Goal: Task Accomplishment & Management: Use online tool/utility

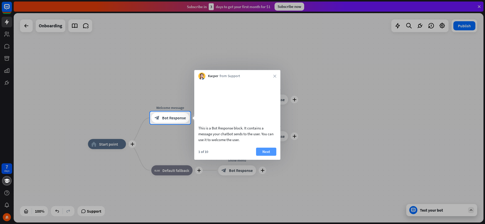
click at [266, 154] on button "Next" at bounding box center [266, 152] width 20 height 8
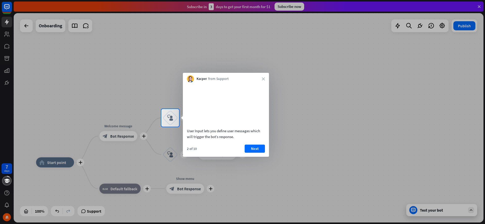
click at [265, 77] on div "Kacper from Support close" at bounding box center [226, 78] width 86 height 10
click at [263, 78] on icon "close" at bounding box center [263, 78] width 3 height 3
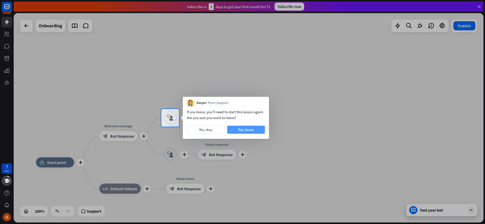
click at [243, 129] on button "Yes, leave" at bounding box center [246, 130] width 38 height 8
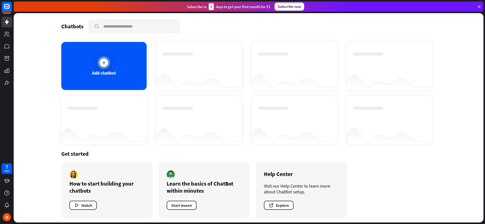
click at [124, 67] on div "Add chatbot" at bounding box center [103, 66] width 85 height 48
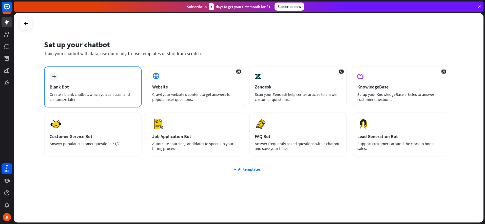
click at [109, 86] on div "Blank Bot" at bounding box center [93, 87] width 86 height 6
click at [101, 74] on div "plus Blank Bot Create a blank chatbot, which you can train and customize later." at bounding box center [92, 87] width 97 height 41
click at [52, 77] on icon "plus" at bounding box center [54, 77] width 4 height 4
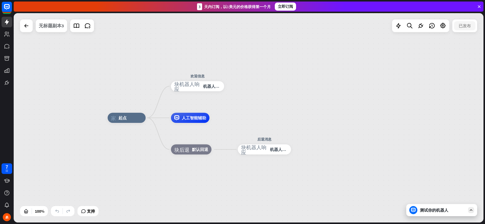
click at [54, 29] on div "无标题副本3" at bounding box center [51, 25] width 25 height 13
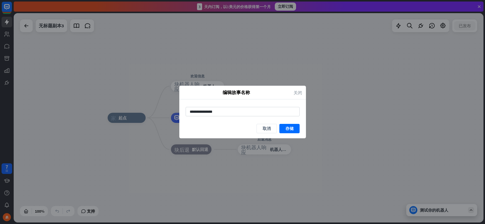
click at [298, 92] on icon "关闭" at bounding box center [297, 93] width 9 height 6
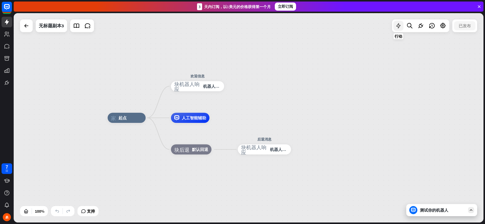
click at [400, 27] on icon at bounding box center [398, 26] width 7 height 7
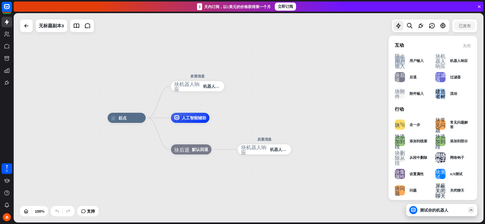
click at [341, 57] on div "家_2 起点 欢迎信息 块_机器人_响应 机器人响应 人工智能辅助 块_后退 默认回退 后退消息 块_机器人_响应 机器人响应" at bounding box center [249, 118] width 470 height 210
click at [451, 210] on div "测试你的机器人" at bounding box center [443, 210] width 46 height 5
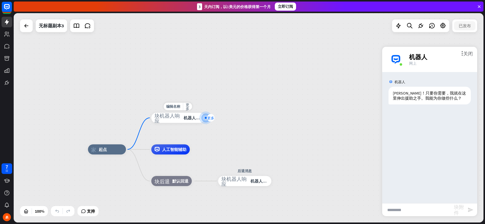
click at [211, 118] on icon "更多" at bounding box center [210, 118] width 7 height 4
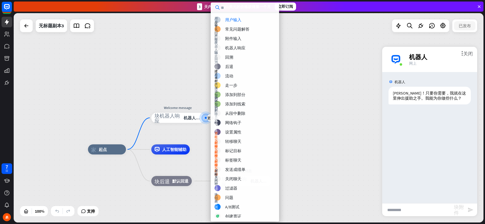
click at [194, 92] on div "家_2 起点 编辑名称 更多_horiz 更多 Welcome message 块_机器人_响应 机器人响应 人工智能辅助 块_后退 默认回退 后退消息 块_…" at bounding box center [249, 118] width 470 height 210
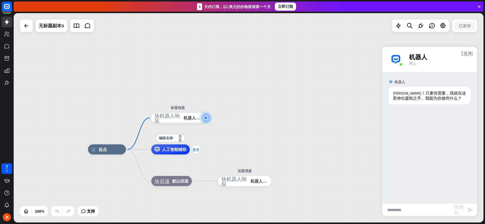
click at [194, 151] on icon "更多" at bounding box center [195, 150] width 7 height 4
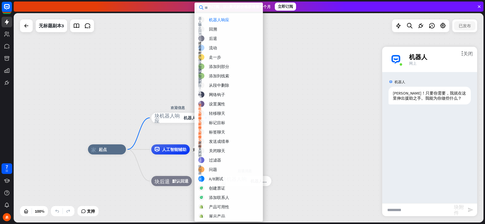
click at [148, 78] on div "家_2 起点 欢迎信息 块_机器人_响应 机器人响应 更多 人工智能辅助 块_后退 默认回退 后退消息 块_机器人_响应 机器人响应" at bounding box center [249, 118] width 470 height 210
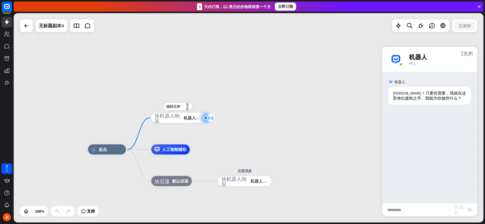
click at [210, 118] on icon "更多" at bounding box center [210, 118] width 7 height 4
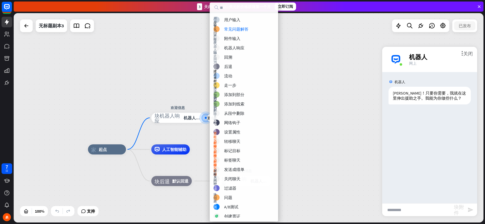
click at [165, 79] on div "家_2 起点 更多 欢迎信息 块_机器人_响应 机器人响应 人工智能辅助 块_后退 默认回退 后退消息 块_机器人_响应 机器人响应" at bounding box center [249, 118] width 470 height 210
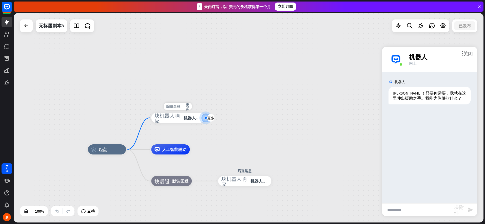
click at [177, 109] on span "编辑名称" at bounding box center [173, 106] width 14 height 5
type input "**********"
click at [180, 106] on input "**********" at bounding box center [177, 106] width 35 height 7
click at [185, 107] on input "**********" at bounding box center [177, 106] width 35 height 7
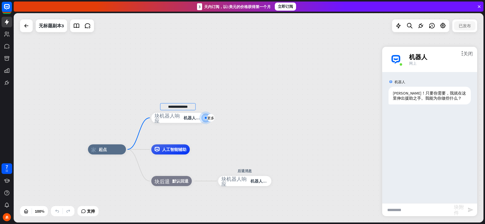
click at [185, 107] on input "**********" at bounding box center [177, 106] width 35 height 7
paste input "**********"
type input "**********"
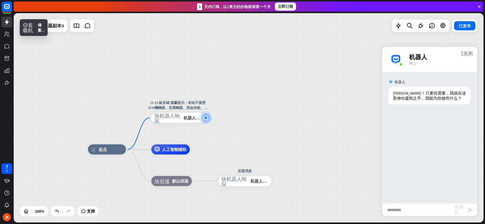
click at [252, 113] on div "家_2 起点 15:19 娱乐城 溫馨提示：本站不接受ATM機轉賬、支票轉賬、現金存款、本站充值一律在平台拉单進行充值，如有冒充客服發充值訂單轉賬切勿相信轉賬…" at bounding box center [249, 118] width 470 height 210
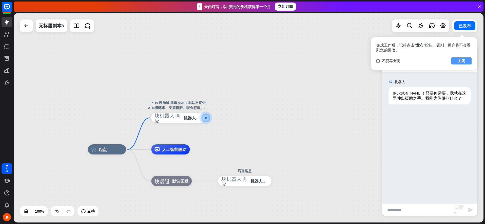
click at [458, 61] on button "关闭" at bounding box center [461, 60] width 20 height 7
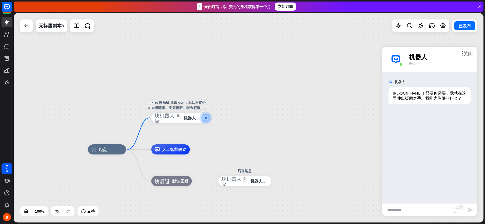
click at [335, 141] on div "家_2 起点 15:19 娱乐城 溫馨提示：本站不接受ATM機轉賬、支票轉賬、現金存款、本站充值一律在平台拉单進行充值，如有冒充客服發充值訂單轉賬切勿相信轉賬…" at bounding box center [249, 118] width 470 height 210
click at [470, 54] on icon "关闭" at bounding box center [468, 53] width 10 height 5
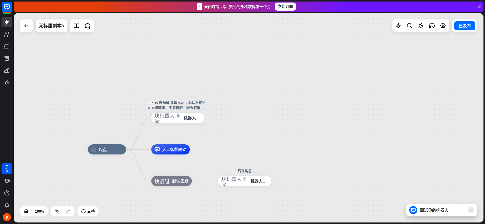
click at [452, 212] on div "测试你的机器人" at bounding box center [443, 210] width 46 height 5
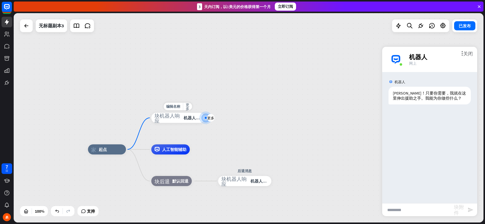
click at [172, 118] on icon "块_机器人_响应" at bounding box center [167, 118] width 26 height 10
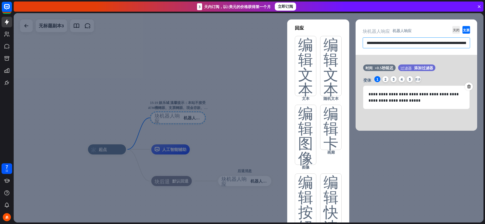
click at [386, 44] on input "**********" at bounding box center [416, 42] width 107 height 11
type input "**********"
click at [391, 44] on input "**********" at bounding box center [416, 42] width 107 height 11
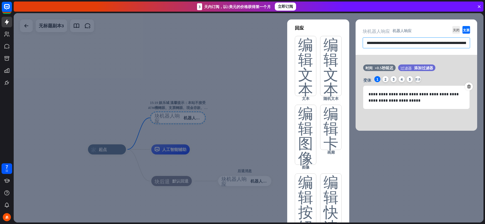
click at [391, 44] on input "**********" at bounding box center [416, 42] width 107 height 11
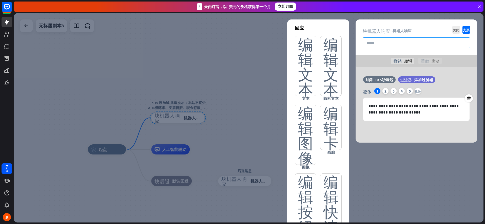
click at [387, 43] on input "text" at bounding box center [416, 42] width 107 height 11
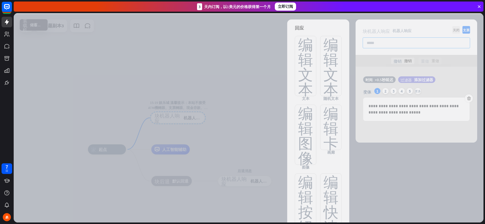
click at [150, 62] on div at bounding box center [249, 118] width 470 height 210
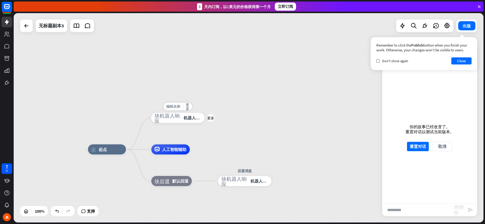
click at [172, 108] on span "编辑名称" at bounding box center [173, 106] width 14 height 5
click at [207, 82] on div "家_2 起点 块_机器人_响应 机器人响应 人工智能辅助 块_后退 默认回退 后退消息 块_机器人_响应 机器人响应" at bounding box center [249, 118] width 470 height 210
click at [424, 146] on button "重置对话" at bounding box center [418, 146] width 22 height 9
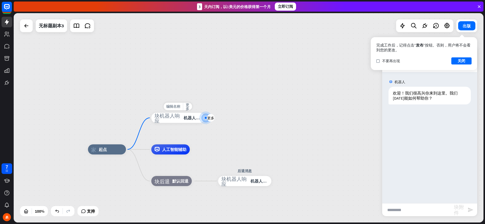
click at [176, 107] on span "编辑名称" at bounding box center [173, 106] width 14 height 5
type input "****"
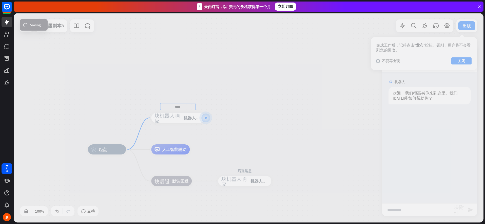
click at [200, 89] on div "家_2 起点 **** 块_机器人_响应 机器人响应 人工智能辅助 块_后退 默认回退 后退消息 块_机器人_响应 机器人响应 无标题副本3 出版 完成工作后…" at bounding box center [249, 118] width 470 height 210
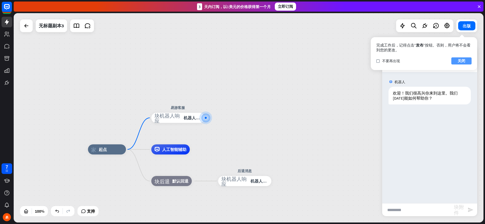
click at [457, 62] on button "关闭" at bounding box center [461, 60] width 20 height 7
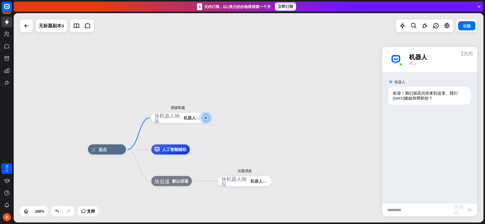
click at [468, 51] on icon "关闭" at bounding box center [468, 53] width 10 height 5
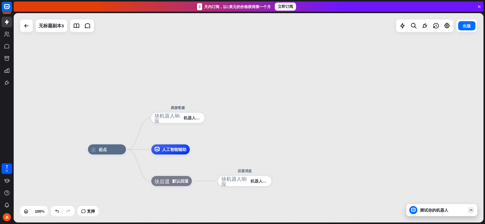
click at [441, 211] on div "测试你的机器人" at bounding box center [443, 210] width 46 height 5
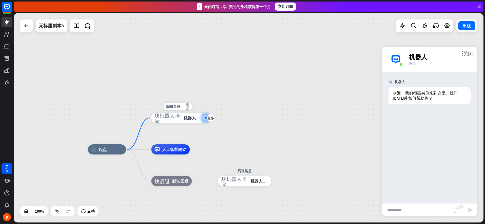
click at [188, 106] on icon "更多_horiz" at bounding box center [188, 107] width 4 height 8
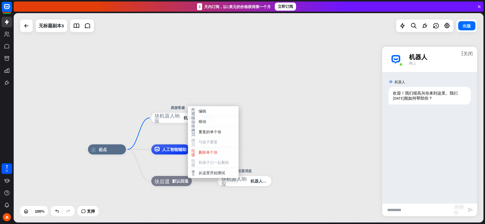
click at [204, 88] on div "家_2 起点 易游客服 块_机器人_响应 机器人响应 人工智能辅助 块_后退 默认回退 后退消息 块_机器人_响应 机器人响应" at bounding box center [249, 118] width 470 height 210
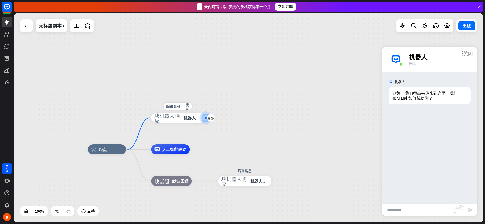
click at [170, 122] on icon "块_机器人_响应" at bounding box center [167, 118] width 26 height 10
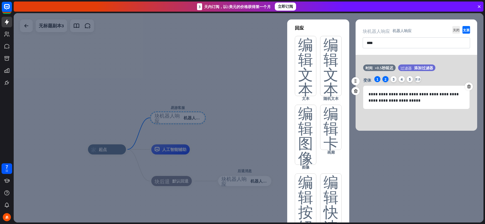
click at [385, 77] on div "2" at bounding box center [385, 79] width 6 height 6
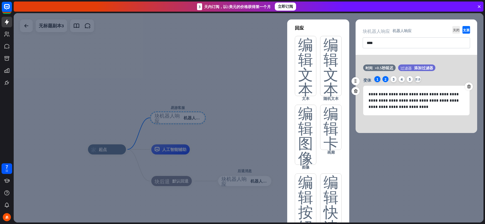
click at [378, 79] on div "1" at bounding box center [377, 79] width 6 height 6
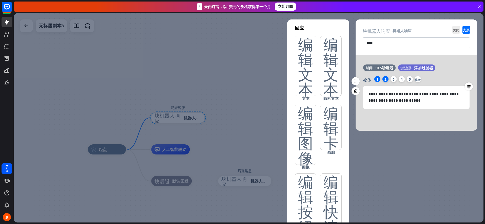
click at [386, 78] on div "2" at bounding box center [385, 79] width 6 height 6
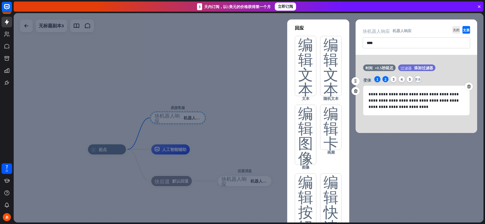
click at [377, 79] on div "1" at bounding box center [377, 79] width 6 height 6
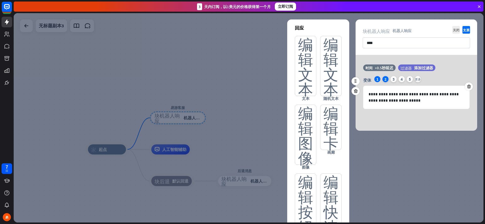
click at [384, 79] on div "2" at bounding box center [385, 79] width 6 height 6
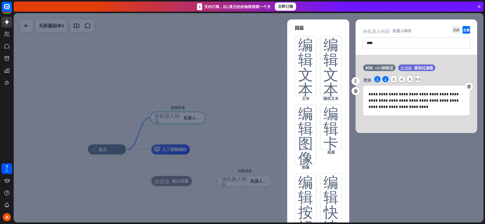
click at [376, 79] on div "1" at bounding box center [377, 79] width 6 height 6
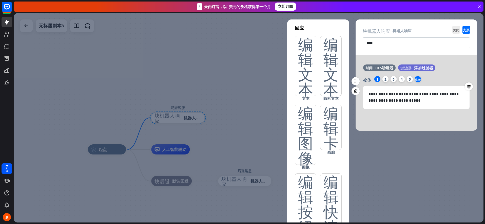
click at [417, 80] on icon "更多" at bounding box center [418, 79] width 6 height 6
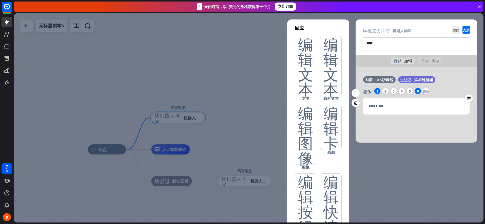
click at [378, 91] on div "1" at bounding box center [377, 91] width 6 height 6
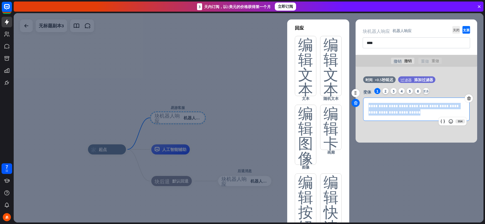
drag, startPoint x: 402, startPoint y: 113, endPoint x: 356, endPoint y: 104, distance: 46.8
click at [356, 104] on div "**********" at bounding box center [416, 101] width 122 height 50
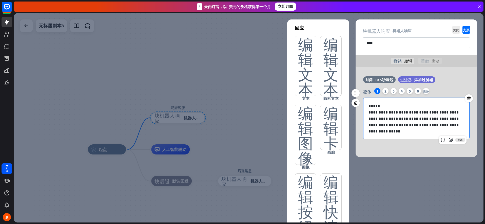
scroll to position [19, 0]
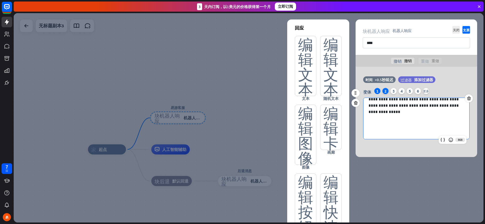
click at [385, 91] on div "2" at bounding box center [385, 91] width 6 height 6
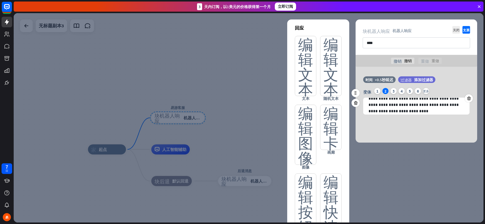
scroll to position [0, 0]
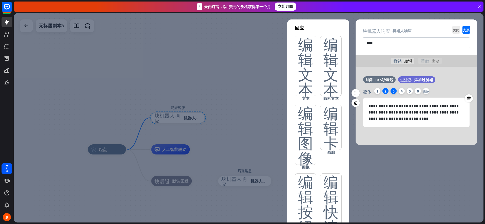
click at [395, 92] on div "3" at bounding box center [393, 91] width 6 height 6
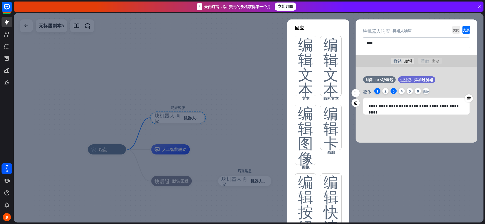
click at [378, 91] on div "1" at bounding box center [377, 91] width 6 height 6
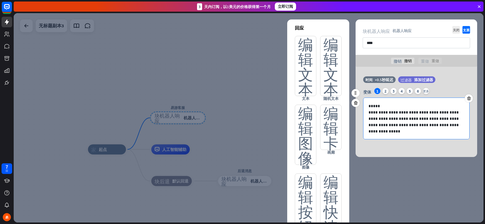
scroll to position [19, 0]
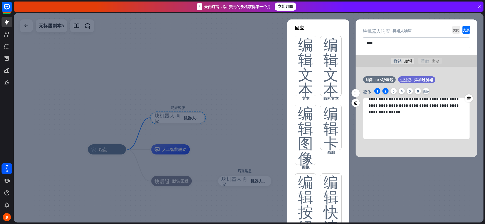
click at [385, 91] on div "2" at bounding box center [385, 91] width 6 height 6
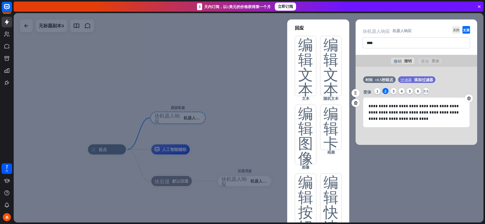
scroll to position [0, 0]
drag, startPoint x: 466, startPoint y: 97, endPoint x: 459, endPoint y: 98, distance: 7.6
click at [466, 97] on icon at bounding box center [468, 98] width 5 height 5
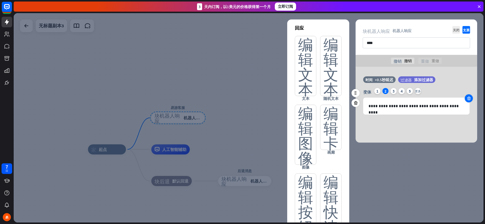
click at [469, 98] on icon at bounding box center [468, 98] width 5 height 5
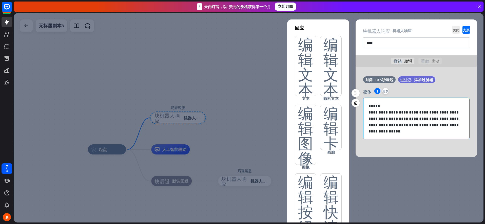
scroll to position [19, 0]
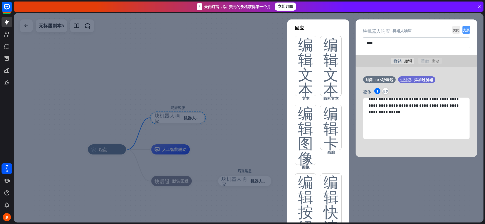
click at [468, 30] on icon "支票" at bounding box center [466, 30] width 8 height 8
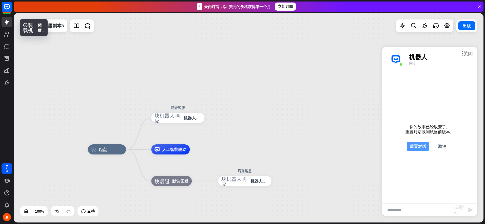
click at [421, 147] on button "重置对话" at bounding box center [418, 146] width 22 height 9
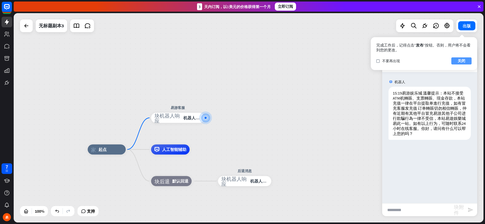
click at [457, 62] on button "关闭" at bounding box center [461, 60] width 20 height 7
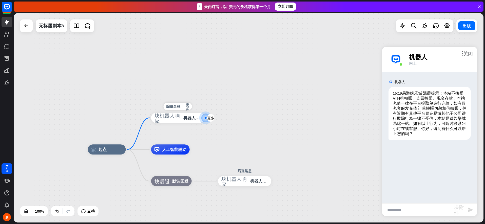
click at [187, 118] on span "机器人响应" at bounding box center [192, 117] width 18 height 5
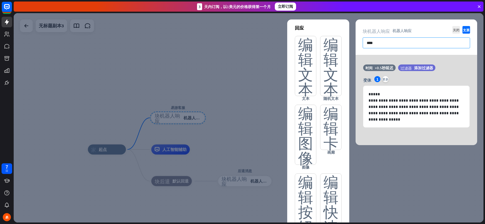
click at [388, 43] on input "****" at bounding box center [416, 42] width 107 height 11
click at [387, 33] on div "块_机器人_响应 机器人响应" at bounding box center [416, 30] width 107 height 5
click at [384, 45] on input "****" at bounding box center [416, 42] width 107 height 11
click at [368, 43] on input "****" at bounding box center [416, 42] width 107 height 11
click at [385, 43] on input "****" at bounding box center [416, 42] width 107 height 11
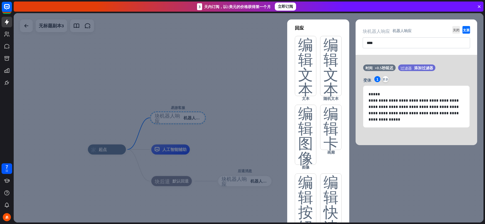
click at [376, 34] on div "关闭 支票 块_机器人_响应 机器人响应 ****" at bounding box center [416, 36] width 122 height 35
click at [390, 48] on input "****" at bounding box center [416, 42] width 107 height 11
click at [457, 30] on icon "关闭" at bounding box center [456, 30] width 8 height 8
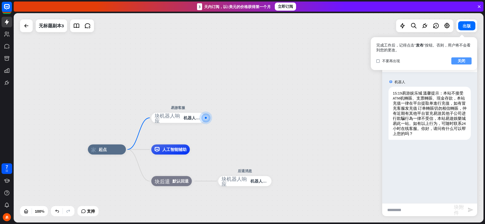
click at [455, 62] on button "关闭" at bounding box center [461, 60] width 20 height 7
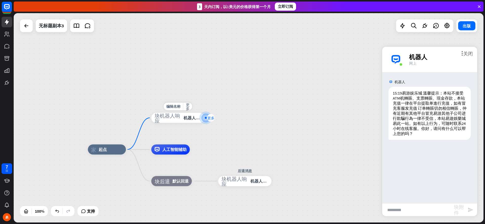
click at [212, 119] on icon "更多" at bounding box center [210, 118] width 7 height 4
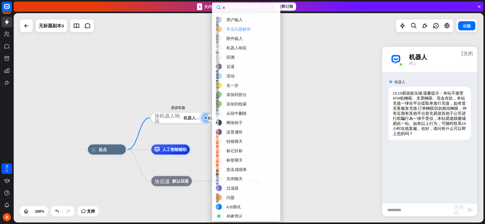
click at [240, 29] on div "常见问题解答" at bounding box center [238, 29] width 24 height 5
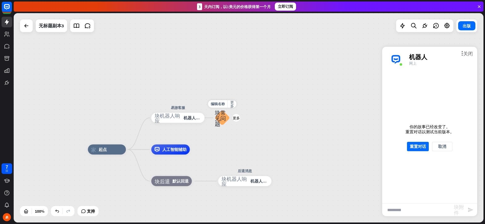
click at [224, 118] on icon "块_常见问题" at bounding box center [222, 118] width 15 height 17
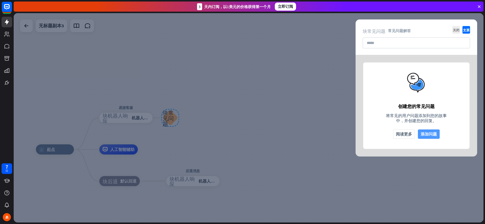
click at [424, 135] on button "添加问题" at bounding box center [429, 134] width 22 height 9
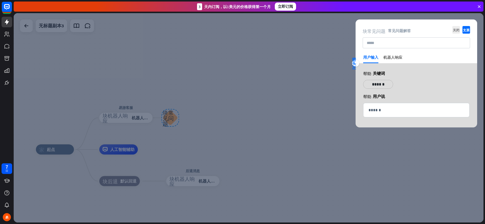
click at [383, 85] on p "******" at bounding box center [378, 84] width 22 height 6
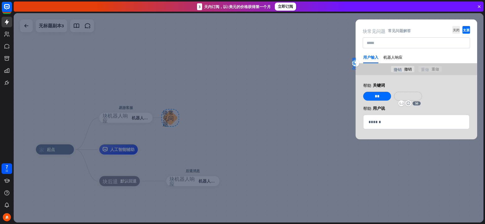
click at [400, 95] on p "******" at bounding box center [408, 96] width 20 height 6
click at [434, 108] on div "帮助 用户说" at bounding box center [416, 108] width 106 height 5
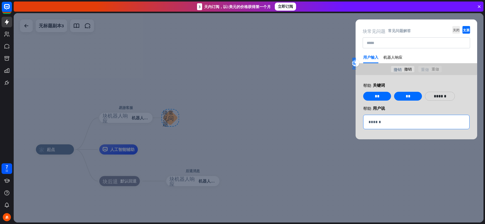
click at [392, 126] on div "******" at bounding box center [416, 122] width 106 height 14
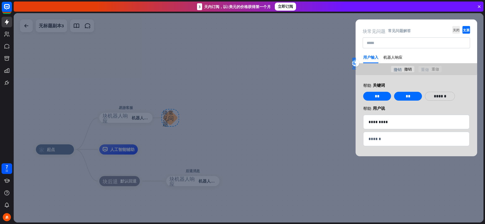
click at [461, 108] on div "帮助 用户说" at bounding box center [416, 108] width 106 height 5
click at [388, 143] on div "******" at bounding box center [416, 139] width 106 height 14
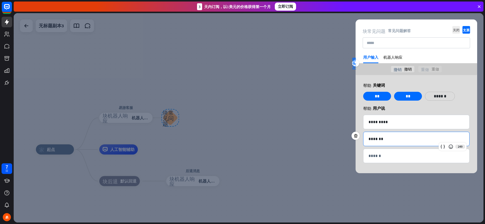
click at [452, 107] on div "帮助 用户说" at bounding box center [416, 108] width 106 height 5
click at [470, 28] on icon "支票" at bounding box center [466, 30] width 8 height 8
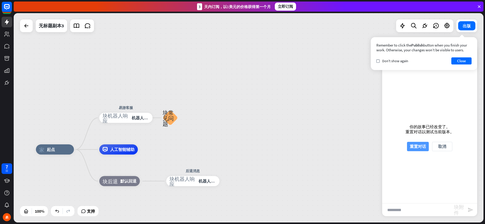
click at [421, 144] on button "重置对话" at bounding box center [418, 146] width 22 height 9
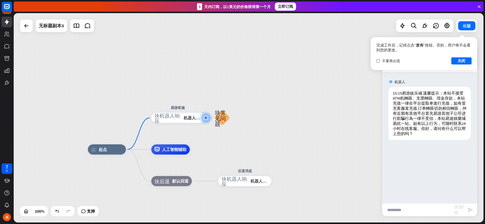
click at [419, 210] on input "text" at bounding box center [418, 210] width 72 height 13
type input "**"
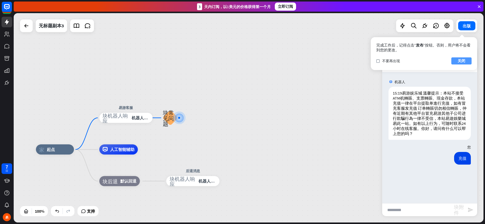
click at [462, 61] on button "关闭" at bounding box center [461, 60] width 20 height 7
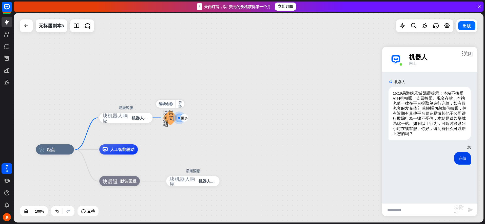
click at [170, 118] on icon "块_常见问题" at bounding box center [170, 118] width 15 height 17
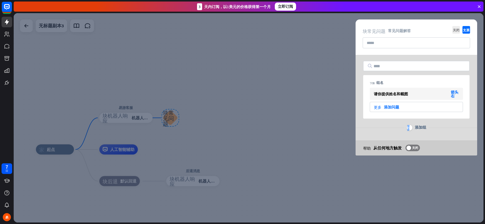
drag, startPoint x: 233, startPoint y: 93, endPoint x: 230, endPoint y: 96, distance: 4.4
click at [233, 93] on div at bounding box center [249, 118] width 470 height 210
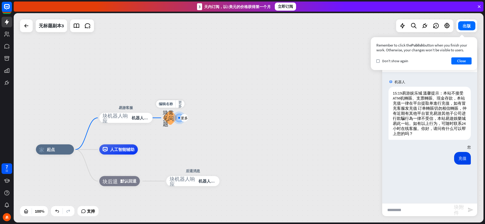
click at [167, 118] on icon "块_常见问题" at bounding box center [170, 118] width 15 height 17
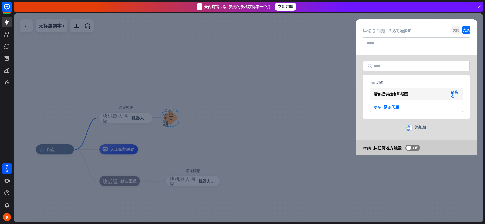
click at [456, 30] on icon "关闭" at bounding box center [456, 30] width 8 height 8
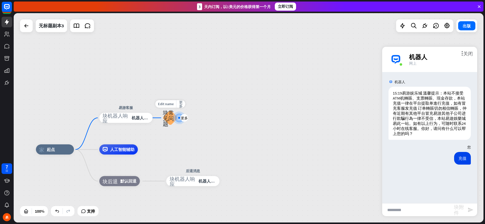
click at [178, 120] on div at bounding box center [178, 117] width 5 height 5
click at [183, 119] on icon "更多" at bounding box center [184, 118] width 7 height 4
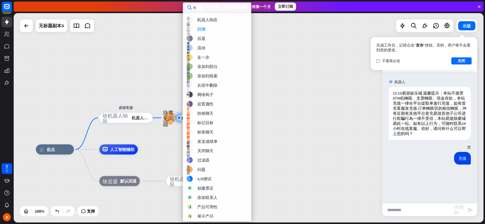
click at [303, 66] on div "家_2 起点 易游客服 块_机器人_响应 机器人响应 更多 块_常见问题 人工智能辅助 块_后退 默认回退 后退消息 块_机器人_响应 机器人响应" at bounding box center [249, 118] width 470 height 210
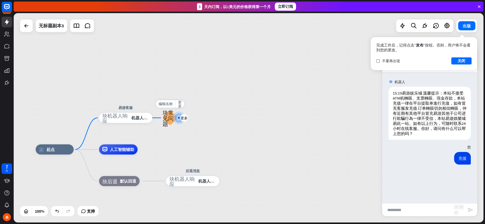
click at [168, 103] on span "编辑名称" at bounding box center [165, 104] width 14 height 5
click at [169, 118] on icon "块_常见问题" at bounding box center [169, 118] width 15 height 17
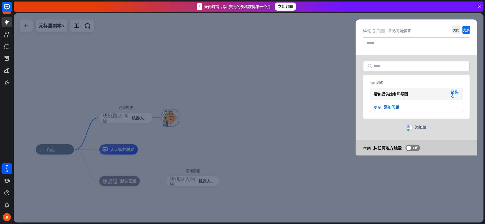
click at [167, 119] on div at bounding box center [249, 118] width 470 height 210
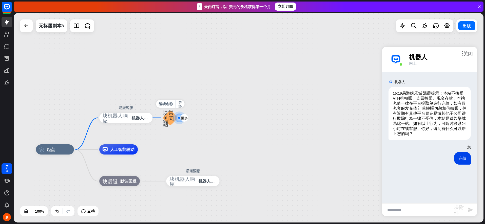
click at [169, 119] on icon "块_常见问题" at bounding box center [170, 118] width 15 height 17
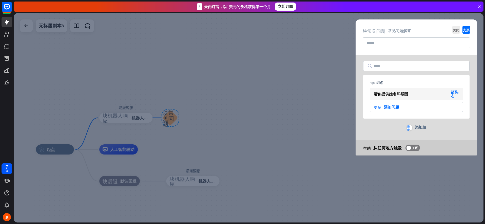
click at [168, 118] on div at bounding box center [249, 118] width 470 height 210
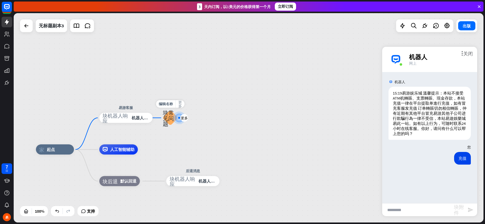
click at [180, 105] on icon "更多_horiz" at bounding box center [180, 104] width 4 height 8
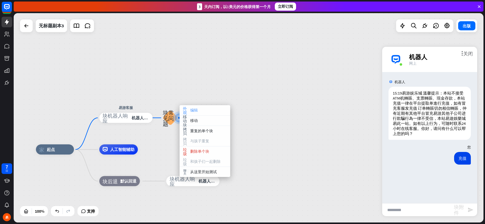
click at [189, 111] on div "外观 编辑" at bounding box center [205, 110] width 51 height 10
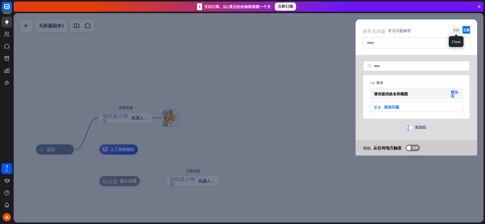
click at [456, 29] on icon "关闭" at bounding box center [456, 30] width 8 height 8
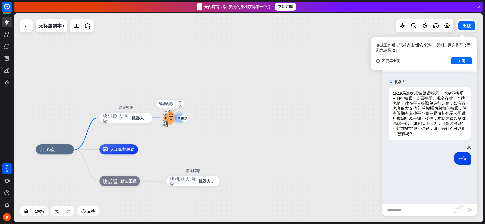
click at [166, 118] on icon "块_常见问题" at bounding box center [170, 118] width 15 height 17
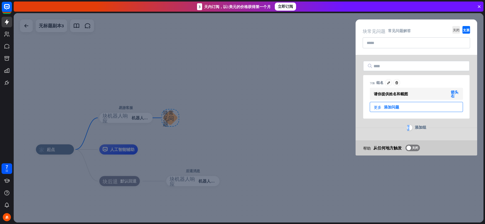
click at [403, 106] on div "更多 添加问题" at bounding box center [416, 107] width 93 height 10
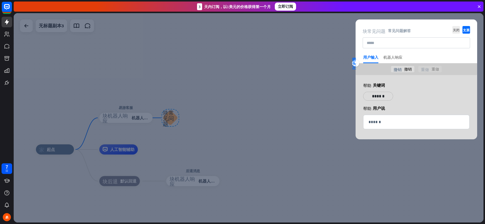
click at [391, 56] on div "机器人响应" at bounding box center [392, 59] width 19 height 8
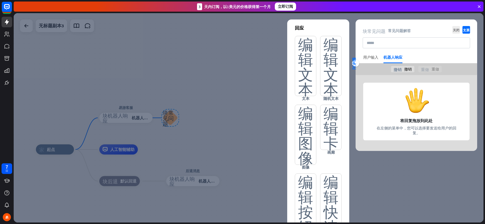
click at [373, 58] on div "用户输入" at bounding box center [370, 57] width 15 height 5
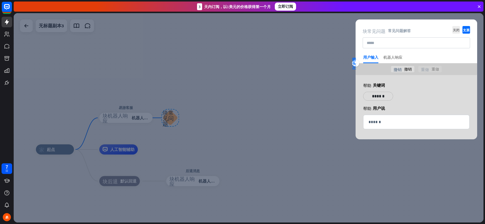
click at [392, 58] on div "机器人响应" at bounding box center [392, 59] width 19 height 8
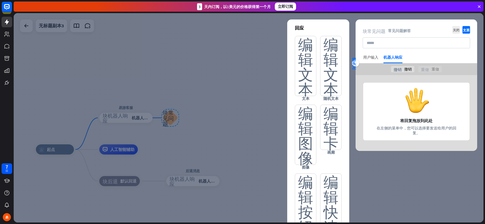
click at [371, 59] on div "用户输入" at bounding box center [370, 57] width 15 height 5
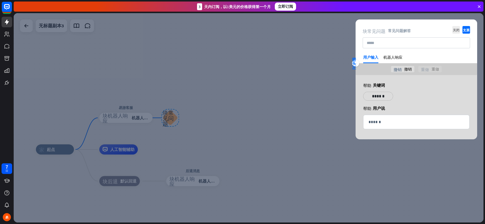
click at [379, 97] on p "******" at bounding box center [378, 96] width 22 height 6
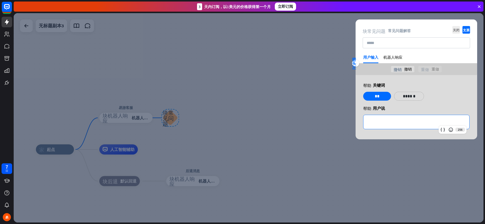
click at [402, 121] on p "******" at bounding box center [416, 122] width 96 height 6
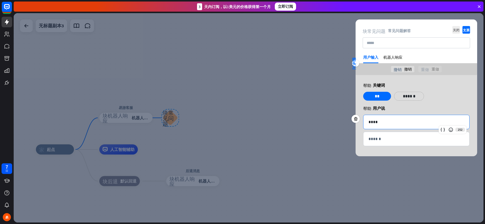
click at [449, 96] on div "变量 表情符号_微笑 48 ** variable emoji_smile 50 ******" at bounding box center [416, 98] width 109 height 13
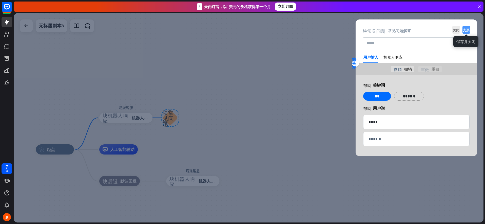
click at [468, 31] on icon "支票" at bounding box center [466, 30] width 8 height 8
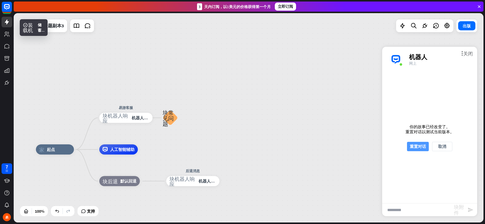
click at [421, 146] on button "重置对话" at bounding box center [418, 146] width 22 height 9
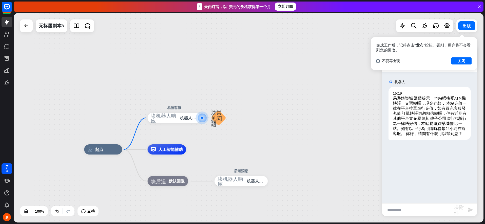
click at [416, 211] on input "text" at bounding box center [418, 210] width 72 height 13
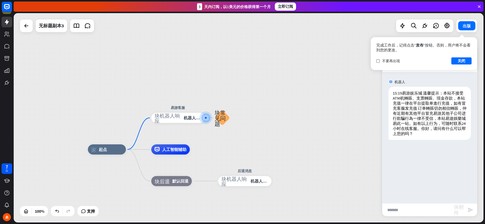
type input "**"
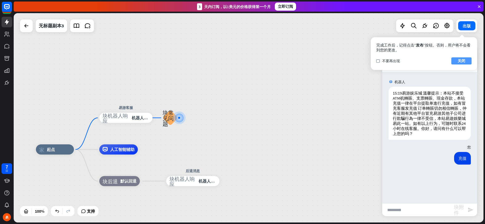
click at [457, 61] on button "关闭" at bounding box center [461, 60] width 20 height 7
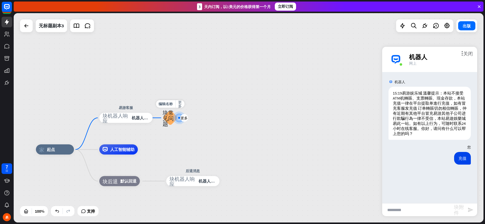
click at [171, 118] on icon "块_常见问题" at bounding box center [170, 118] width 15 height 17
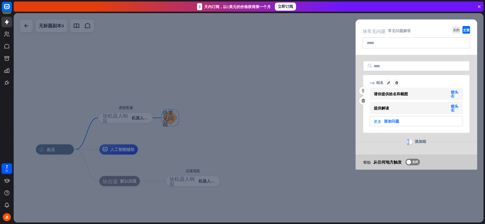
click at [449, 94] on div "请你提供姓名和截图 箭头_右" at bounding box center [416, 94] width 93 height 12
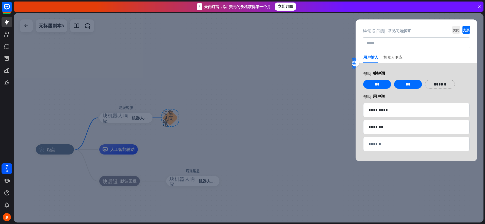
click at [391, 58] on div "机器人响应" at bounding box center [392, 59] width 19 height 8
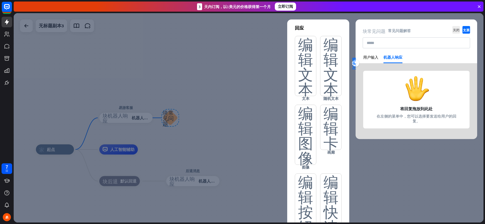
click at [407, 95] on div at bounding box center [416, 101] width 122 height 76
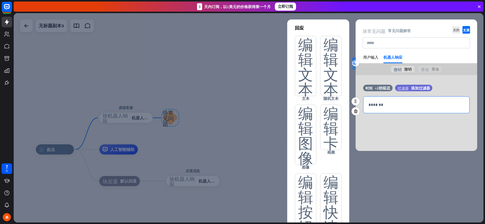
click at [390, 103] on p "*******" at bounding box center [416, 105] width 96 height 6
click at [413, 130] on div "时间 +2秒延迟 过滤器 添加过滤器 1020 ****" at bounding box center [416, 113] width 122 height 76
click at [368, 59] on div "用户输入" at bounding box center [370, 57] width 15 height 5
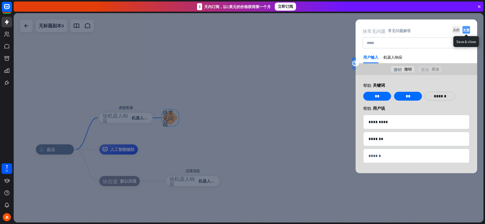
click at [467, 30] on icon "支票" at bounding box center [466, 30] width 8 height 8
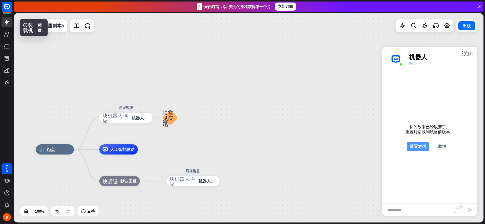
click at [416, 144] on button "重置对话" at bounding box center [418, 146] width 22 height 9
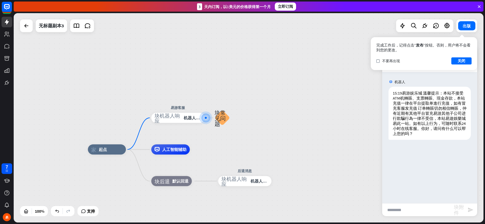
click at [398, 212] on input "text" at bounding box center [418, 210] width 72 height 13
type input "**"
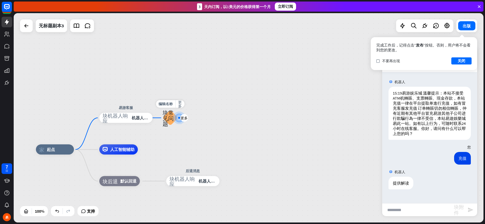
click at [170, 121] on icon "块_常见问题" at bounding box center [170, 118] width 15 height 17
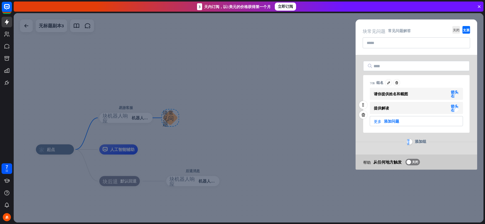
click at [454, 109] on icon "箭头_右" at bounding box center [455, 108] width 8 height 8
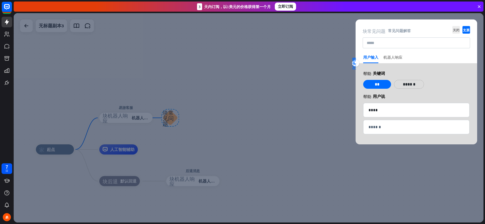
click at [396, 57] on div "机器人响应" at bounding box center [392, 59] width 19 height 8
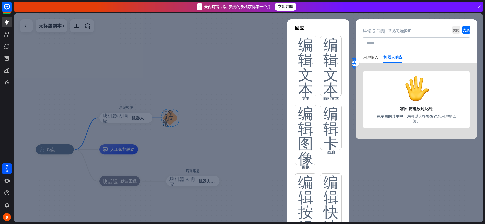
click at [371, 59] on div "用户输入" at bounding box center [370, 57] width 15 height 5
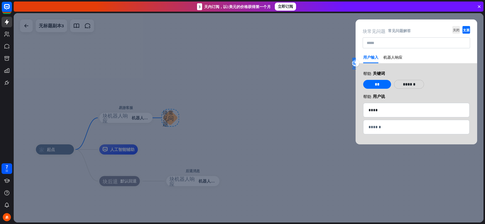
click at [371, 59] on div "用户输入" at bounding box center [370, 57] width 15 height 5
click at [354, 62] on icon "箭头_左" at bounding box center [355, 63] width 7 height 12
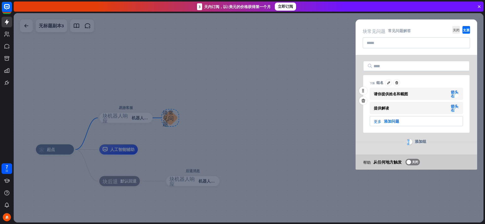
click at [449, 93] on div "请你提供姓名和截图 箭头_右" at bounding box center [416, 94] width 93 height 12
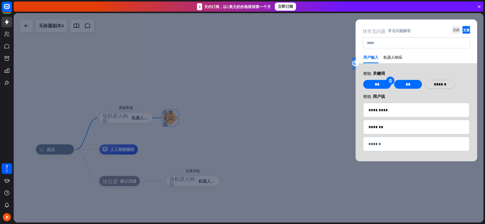
click at [390, 81] on icon at bounding box center [390, 80] width 5 height 5
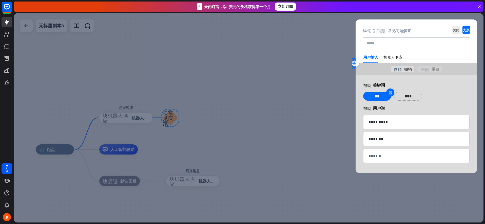
click at [389, 91] on icon at bounding box center [390, 92] width 5 height 5
click at [355, 119] on icon at bounding box center [355, 119] width 5 height 5
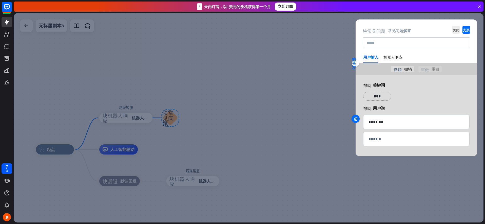
click at [355, 120] on icon at bounding box center [355, 119] width 5 height 5
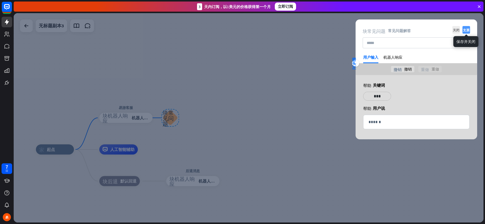
click at [466, 32] on icon "支票" at bounding box center [466, 30] width 8 height 8
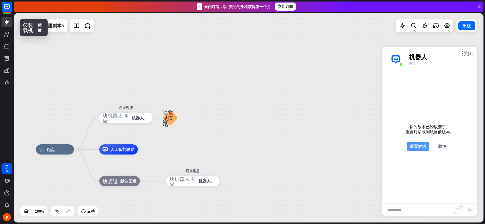
click at [418, 145] on button "重置对话" at bounding box center [418, 146] width 22 height 9
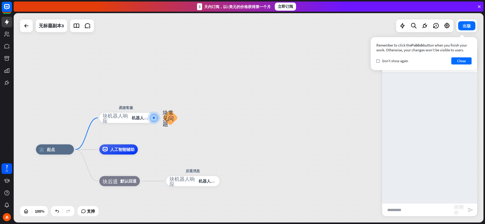
click at [409, 210] on input "text" at bounding box center [418, 210] width 72 height 13
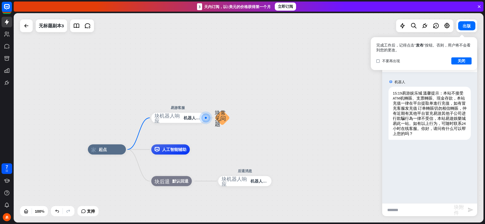
type input "**"
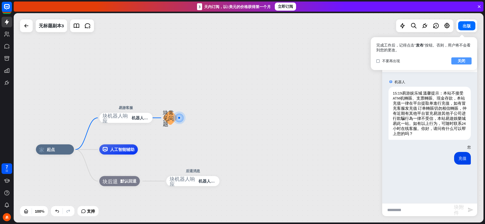
click at [462, 63] on button "关闭" at bounding box center [461, 60] width 20 height 7
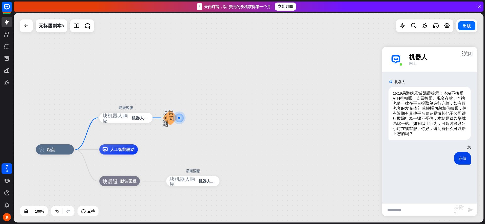
click at [428, 180] on div "机器人 15:19 易游娱乐城 溫馨提示：本站不接受ATM机轉賬、支票轉賬、現金存款，本站充值一律在平台提取单進行充值，如有冒充客服发充值 订单轉賬切勿相信轉…" at bounding box center [429, 137] width 95 height 131
click at [171, 118] on icon "块_常见问题" at bounding box center [170, 118] width 15 height 17
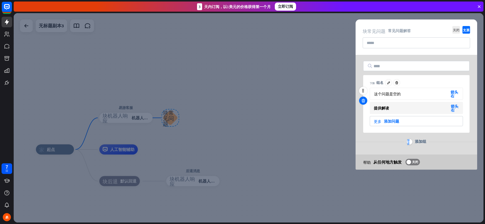
click at [362, 100] on icon at bounding box center [363, 100] width 5 height 5
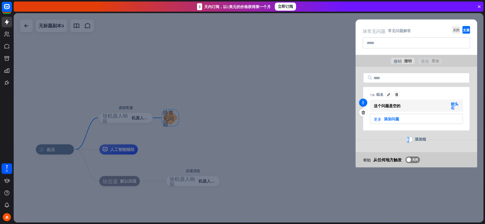
click at [364, 103] on icon at bounding box center [363, 103] width 5 height 5
click at [365, 104] on icon at bounding box center [363, 103] width 5 height 5
click at [453, 109] on icon "箭头_右" at bounding box center [455, 106] width 8 height 8
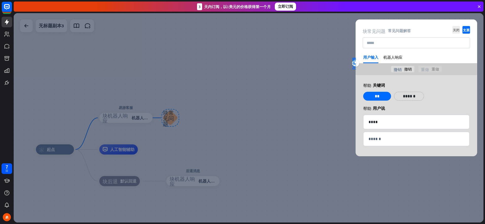
click at [442, 94] on div "variable emoji_smile 48 ** variable emoji_smile 50 ******" at bounding box center [416, 98] width 109 height 13
click at [398, 59] on div "机器人响应" at bounding box center [392, 59] width 19 height 8
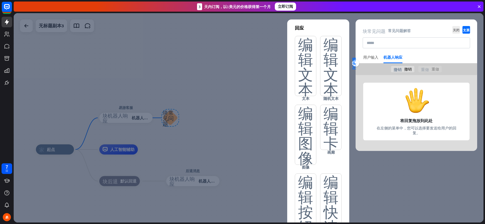
click at [370, 56] on div "用户输入" at bounding box center [370, 57] width 15 height 5
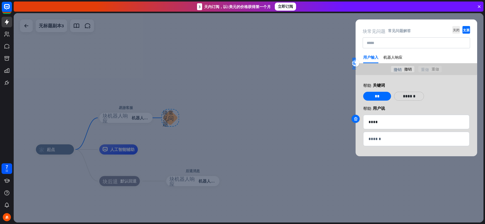
click at [359, 121] on div at bounding box center [355, 119] width 8 height 8
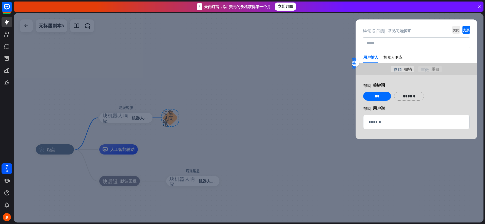
click at [393, 86] on div "帮助 关键词" at bounding box center [416, 85] width 106 height 5
click at [390, 56] on div "机器人响应" at bounding box center [392, 59] width 19 height 8
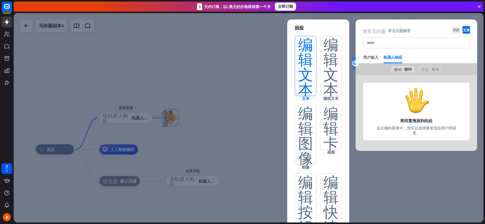
click at [306, 60] on icon "编辑_文本" at bounding box center [306, 66] width 22 height 60
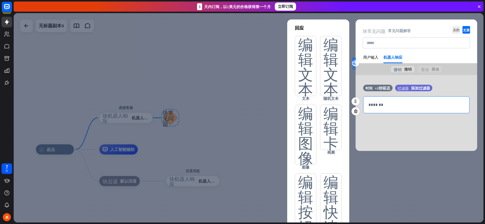
click at [386, 106] on p "*******" at bounding box center [416, 105] width 96 height 6
click at [455, 85] on div "时间 +2秒延迟 过滤器 添加过滤器 1020 ****" at bounding box center [416, 113] width 122 height 76
click at [467, 30] on icon "支票" at bounding box center [466, 30] width 8 height 8
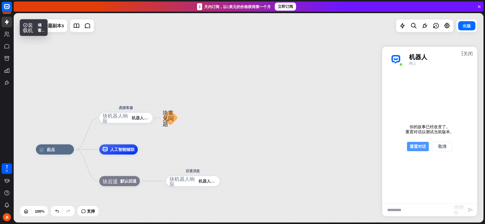
click at [422, 149] on button "重置对话" at bounding box center [418, 146] width 22 height 9
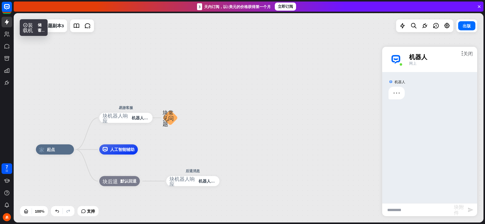
click at [411, 206] on input "text" at bounding box center [418, 210] width 72 height 13
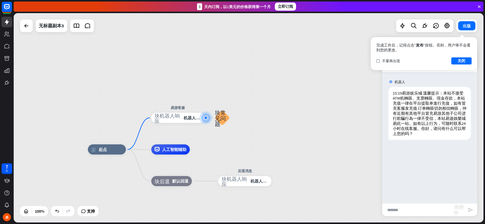
type input "**"
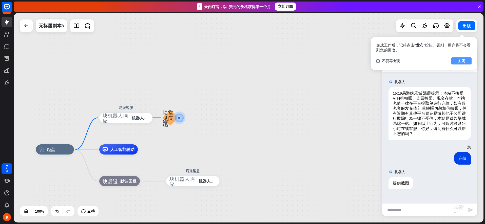
click at [469, 61] on button "关闭" at bounding box center [461, 60] width 20 height 7
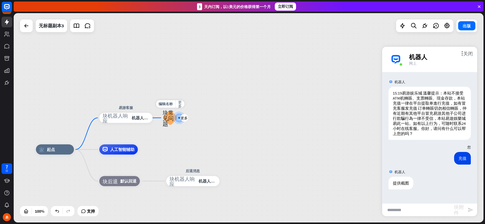
click at [168, 117] on icon "块_常见问题" at bounding box center [170, 118] width 15 height 17
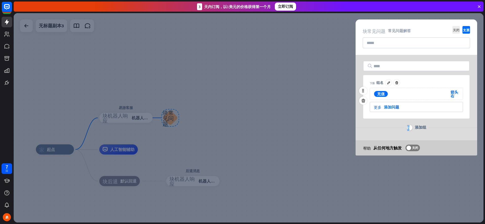
click at [455, 94] on icon "箭头_右" at bounding box center [454, 94] width 8 height 8
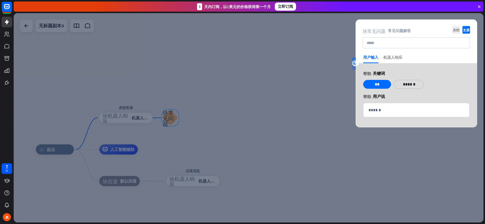
click at [395, 56] on div "机器人响应" at bounding box center [392, 59] width 19 height 8
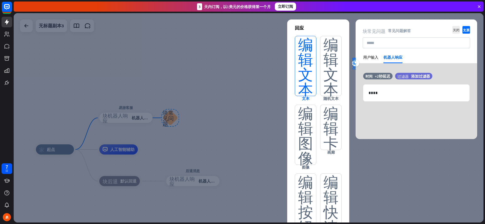
click at [306, 56] on icon "编辑_文本" at bounding box center [306, 66] width 22 height 60
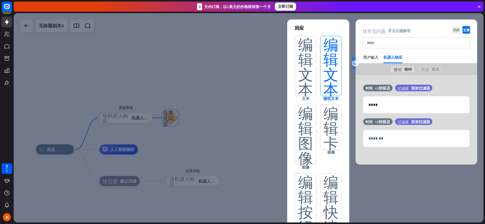
click at [327, 61] on icon "编辑_文本" at bounding box center [331, 66] width 22 height 60
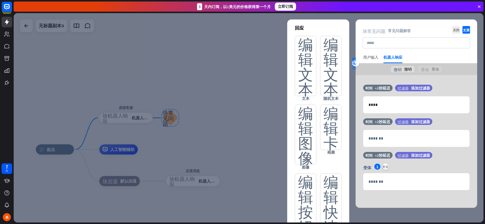
click at [374, 57] on div "用户输入" at bounding box center [370, 57] width 15 height 5
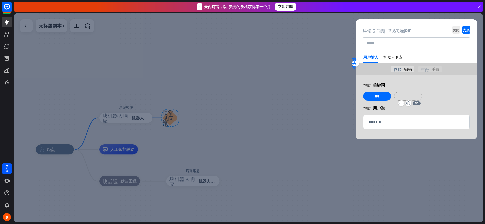
click at [404, 96] on p "******" at bounding box center [408, 96] width 20 height 6
click at [442, 87] on div "帮助 关键词" at bounding box center [416, 85] width 106 height 5
click at [396, 57] on div "机器人响应" at bounding box center [392, 59] width 19 height 8
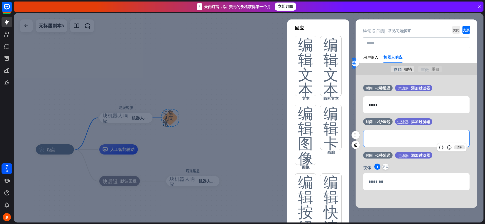
click at [396, 138] on p "*******" at bounding box center [416, 138] width 96 height 6
click at [467, 32] on icon "支票" at bounding box center [466, 30] width 8 height 8
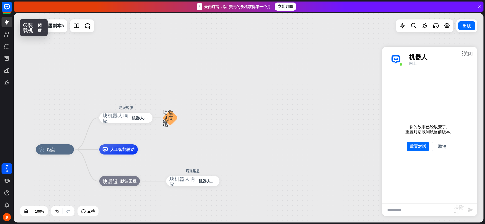
click at [422, 140] on div "你的故事已经改变了。 重置对话以测试当前版本。 重置对话 取消" at bounding box center [429, 137] width 95 height 131
click at [420, 147] on button "重置对话" at bounding box center [418, 146] width 22 height 9
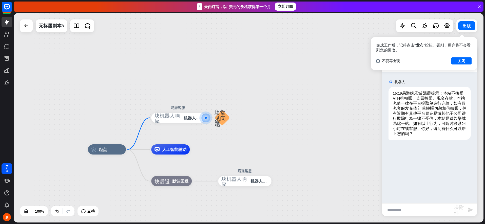
click at [401, 210] on input "text" at bounding box center [418, 210] width 72 height 13
type input "**"
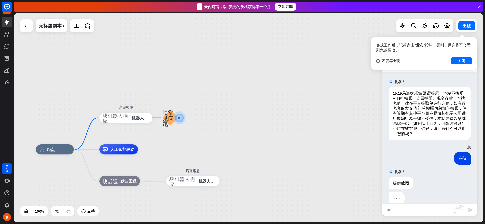
type input "**"
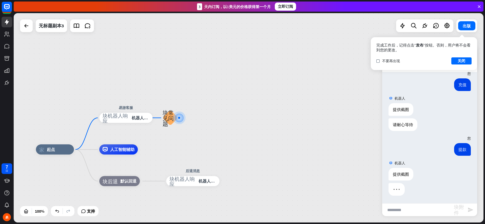
scroll to position [74, 0]
click at [461, 59] on button "关闭" at bounding box center [461, 60] width 20 height 7
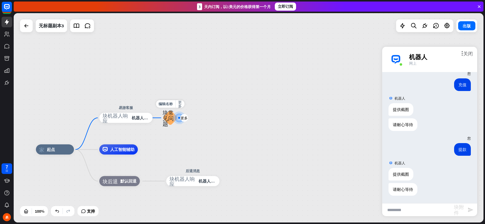
click at [171, 118] on icon "块_常见问题" at bounding box center [170, 118] width 15 height 17
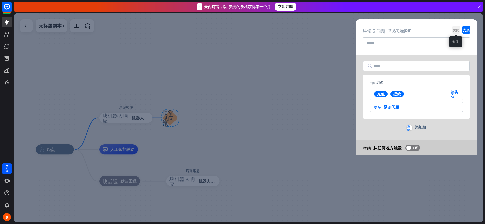
click at [457, 31] on icon "关闭" at bounding box center [456, 30] width 8 height 8
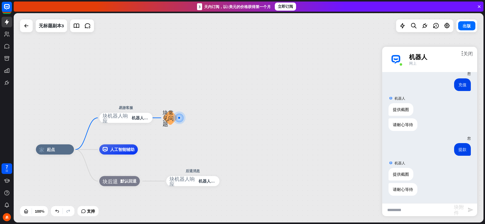
click at [407, 210] on input "text" at bounding box center [418, 210] width 72 height 13
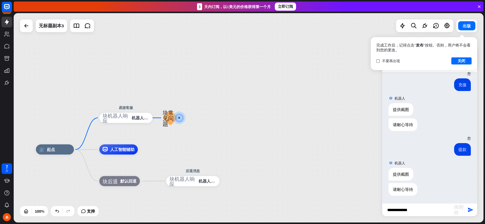
type input "******"
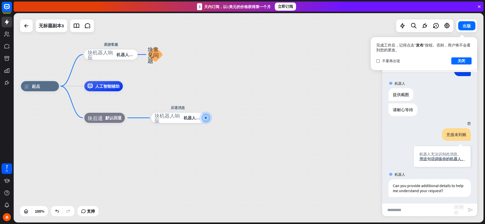
scroll to position [155, 0]
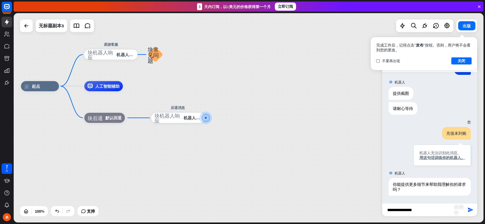
type input "*********"
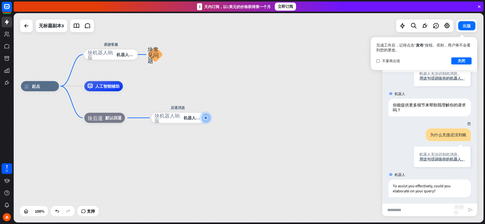
scroll to position [236, 0]
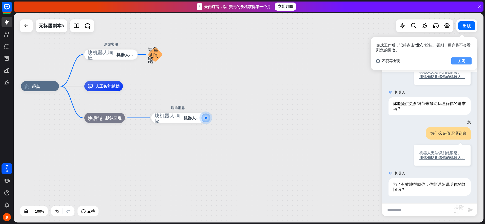
click at [461, 62] on button "关闭" at bounding box center [461, 60] width 20 height 7
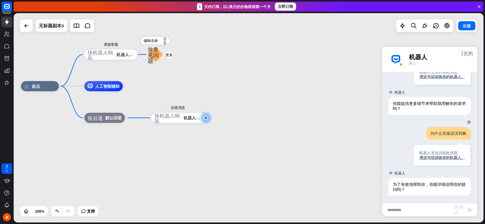
click at [152, 54] on icon "块_常见问题" at bounding box center [155, 54] width 15 height 17
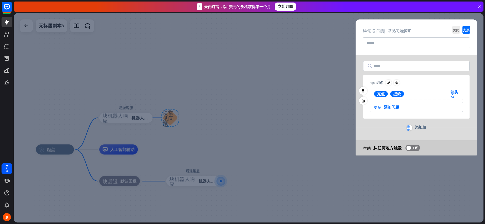
click at [455, 93] on icon "箭头_右" at bounding box center [454, 94] width 8 height 8
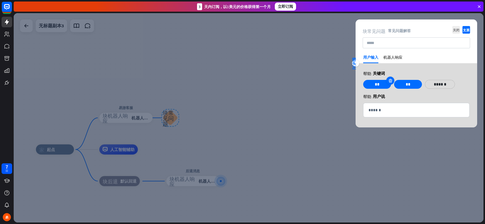
click at [390, 82] on icon at bounding box center [390, 80] width 5 height 5
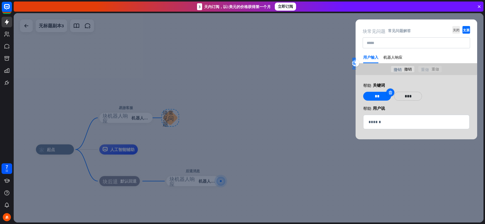
click at [388, 93] on icon at bounding box center [390, 92] width 5 height 5
click at [379, 97] on p "***" at bounding box center [377, 96] width 20 height 6
click at [291, 222] on div at bounding box center [249, 118] width 470 height 210
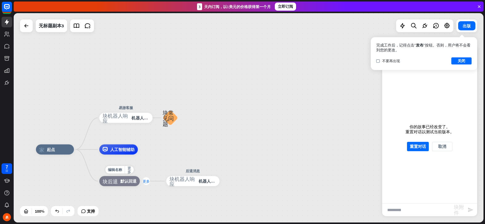
click at [146, 182] on icon "更多" at bounding box center [146, 182] width 7 height 4
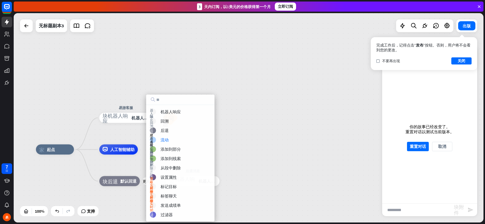
click at [253, 129] on div "家_2 起点 易游客服 块_机器人_响应 机器人响应 块_常见问题 人工智能辅助 更多 块_后退 默认回退 后退消息 块_机器人_响应 机器人响应" at bounding box center [249, 118] width 470 height 210
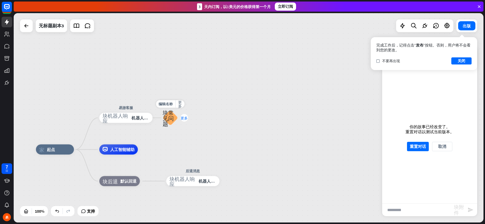
click at [186, 120] on icon "更多" at bounding box center [184, 118] width 7 height 4
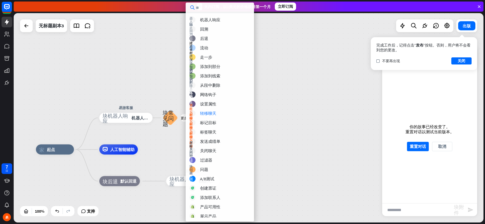
drag, startPoint x: 294, startPoint y: 65, endPoint x: 289, endPoint y: 68, distance: 5.6
click at [294, 65] on div "家_2 起点 易游客服 块_机器人_响应 机器人响应 更多 块_常见问题 人工智能辅助 块_后退 默认回退 后退消息 块_机器人_响应 机器人响应" at bounding box center [249, 118] width 470 height 210
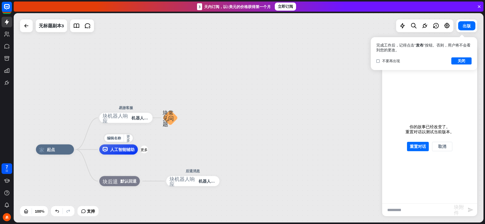
click at [145, 150] on icon "更多" at bounding box center [144, 150] width 7 height 4
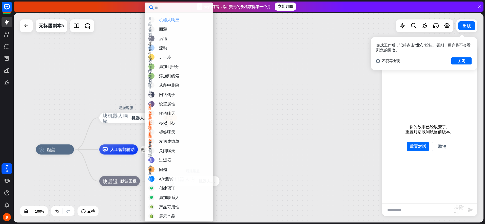
click at [174, 18] on div "机器人响应" at bounding box center [169, 19] width 20 height 5
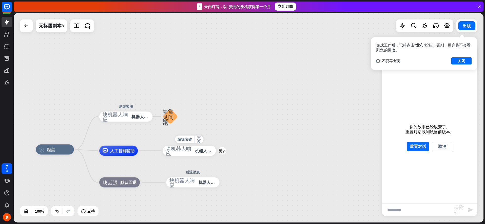
click at [189, 151] on icon "块_机器人_响应" at bounding box center [179, 151] width 27 height 10
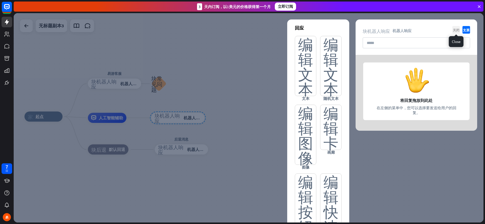
click at [456, 32] on icon "关闭" at bounding box center [456, 30] width 8 height 8
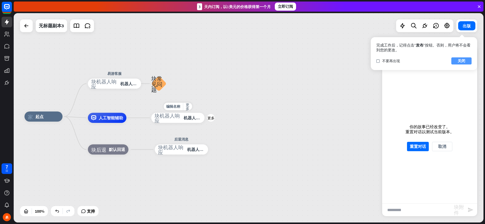
click at [457, 62] on button "关闭" at bounding box center [461, 60] width 20 height 7
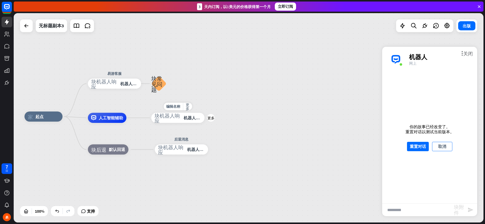
click at [435, 148] on button "取消" at bounding box center [442, 146] width 20 height 9
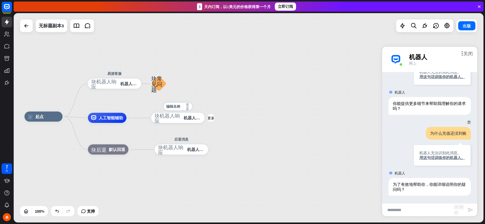
click at [187, 107] on icon "更多_horiz" at bounding box center [188, 107] width 4 height 8
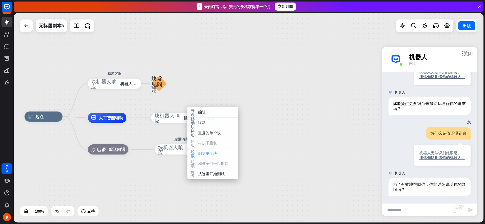
click at [199, 149] on div "垃圾 删除单个块" at bounding box center [212, 154] width 51 height 10
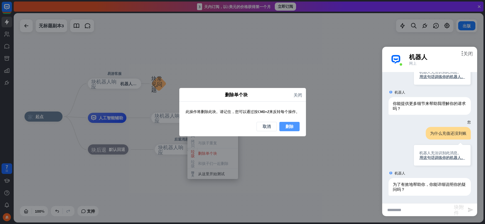
click at [284, 127] on button "删除" at bounding box center [289, 126] width 20 height 9
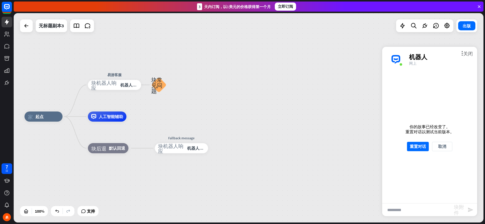
click at [225, 95] on div "家_2 起点 易游客服 块_机器人_响应 机器人响应 块_常见问题 人工智能辅助 块_后退 默认回退 编辑名称 更多_horiz Fallback messa…" at bounding box center [249, 118] width 470 height 210
click at [420, 143] on button "重置对话" at bounding box center [418, 146] width 22 height 9
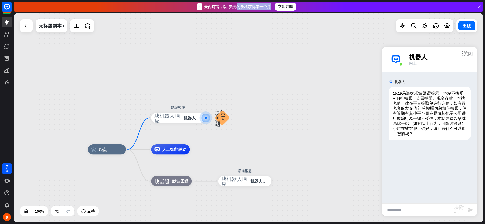
drag, startPoint x: 269, startPoint y: 6, endPoint x: 235, endPoint y: 7, distance: 33.4
click at [236, 7] on div "3 天内 订阅 ，以1美元的价格获得第一个月" at bounding box center [233, 6] width 76 height 7
click at [235, 7] on div "3 天内 订阅 ，以1美元的价格获得第一个月" at bounding box center [233, 6] width 76 height 7
click at [447, 27] on icon at bounding box center [447, 26] width 7 height 7
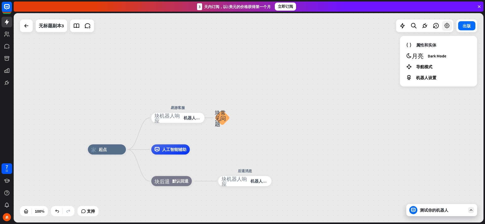
click at [447, 27] on icon at bounding box center [447, 26] width 7 height 7
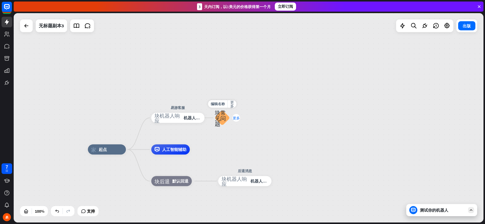
click at [235, 118] on icon "更多" at bounding box center [236, 118] width 7 height 4
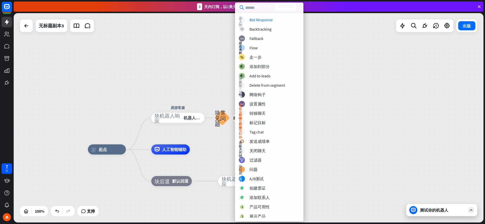
click at [203, 99] on div "家_2 起点 易游客服 块_机器人_响应 机器人响应 Edit name more_horiz 更多 块_常见问题 人工智能辅助 块_后退 默认回退 后退消息…" at bounding box center [249, 118] width 470 height 210
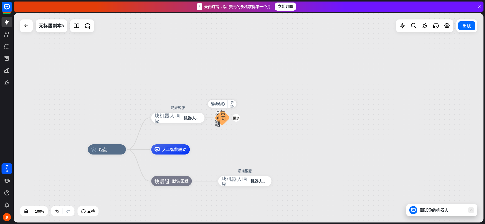
click at [221, 120] on icon "块_常见问题" at bounding box center [222, 118] width 15 height 17
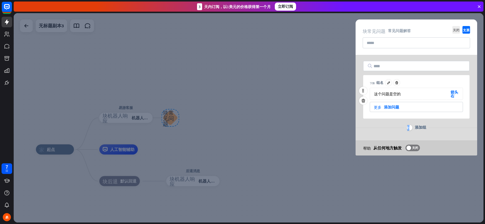
click at [451, 92] on icon "箭头_右" at bounding box center [454, 94] width 8 height 8
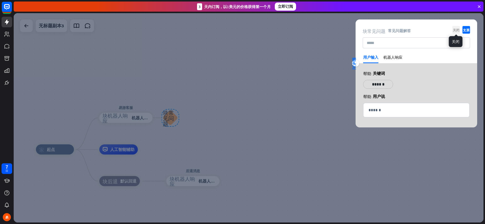
click at [459, 30] on icon "关闭" at bounding box center [456, 30] width 8 height 8
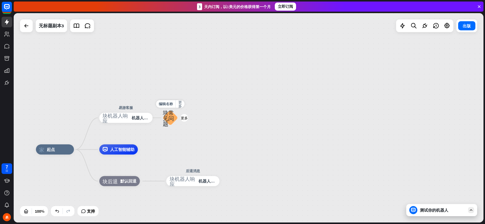
click at [169, 119] on icon "块_常见问题" at bounding box center [170, 118] width 15 height 17
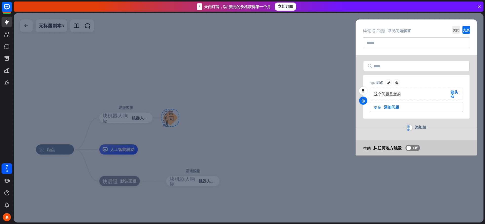
click at [364, 100] on icon at bounding box center [363, 100] width 5 height 5
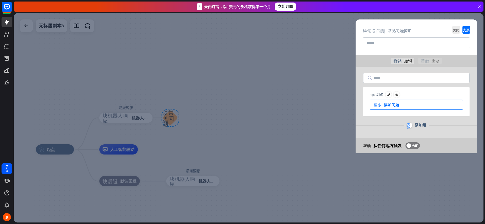
click at [390, 104] on div "更多 添加问题" at bounding box center [416, 105] width 93 height 10
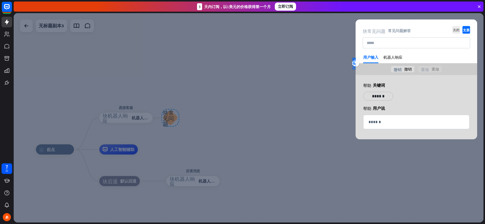
click at [380, 97] on p "******" at bounding box center [378, 96] width 22 height 6
click at [379, 121] on p "******" at bounding box center [416, 122] width 96 height 6
click at [375, 98] on div "变量 表情符号_微笑 50 ******" at bounding box center [378, 96] width 30 height 9
click at [375, 116] on icon "表情符号_微笑" at bounding box center [377, 103] width 6 height 24
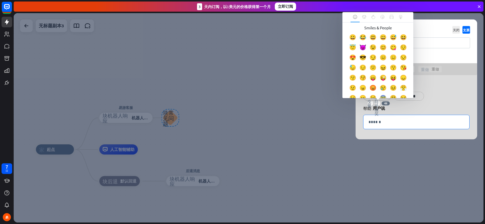
click at [375, 122] on p "******" at bounding box center [416, 122] width 96 height 6
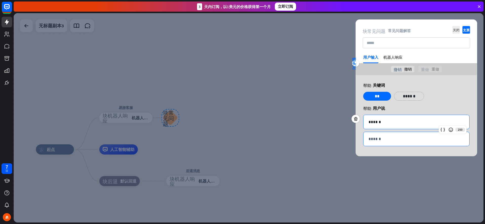
click at [376, 140] on p "******" at bounding box center [416, 139] width 96 height 6
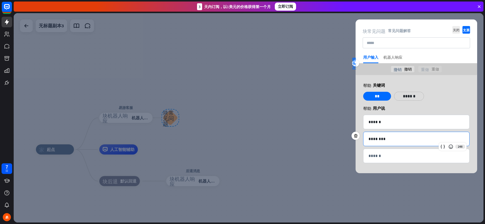
click at [391, 56] on div "机器人响应" at bounding box center [392, 59] width 19 height 8
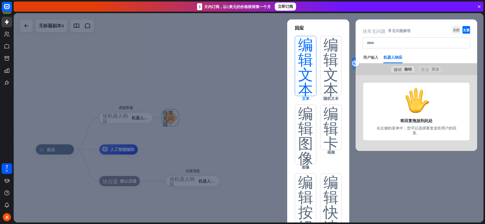
click at [305, 51] on icon "编辑_文本" at bounding box center [306, 66] width 22 height 60
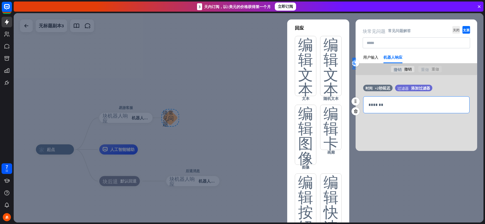
click at [374, 102] on p "*******" at bounding box center [416, 105] width 96 height 6
click at [404, 86] on div "过滤器 添加过滤器" at bounding box center [413, 88] width 37 height 7
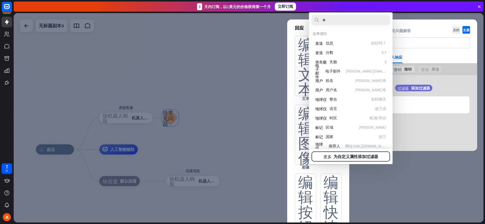
click at [432, 81] on div "时间 +2秒延迟 过滤器 添加过滤器 1020 ****" at bounding box center [416, 113] width 122 height 76
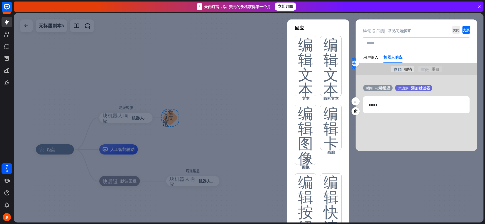
click at [381, 88] on div "+2秒延迟" at bounding box center [382, 88] width 15 height 5
click at [406, 81] on div "时间 +2秒延迟 +2秒 +10秒 1020 ****" at bounding box center [416, 113] width 122 height 76
click at [467, 33] on icon "支票" at bounding box center [466, 30] width 8 height 8
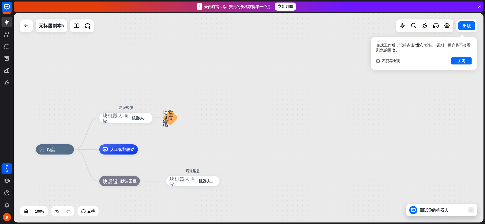
click at [436, 207] on div "测试你的机器人" at bounding box center [441, 210] width 71 height 12
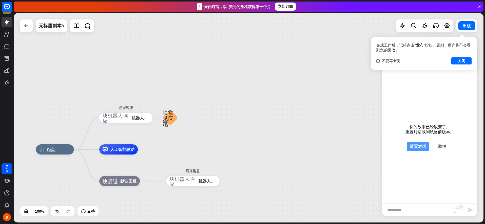
click at [420, 147] on button "重置对话" at bounding box center [418, 146] width 22 height 9
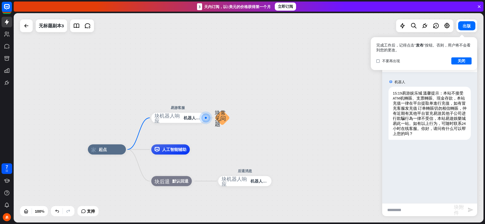
click at [411, 208] on input "text" at bounding box center [418, 210] width 72 height 13
type input "**"
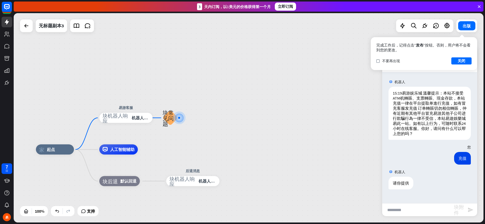
click at [411, 213] on input "text" at bounding box center [418, 210] width 72 height 13
type input "*****"
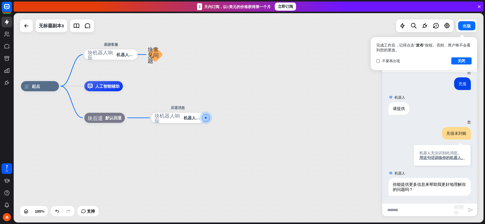
scroll to position [75, 0]
type input "******"
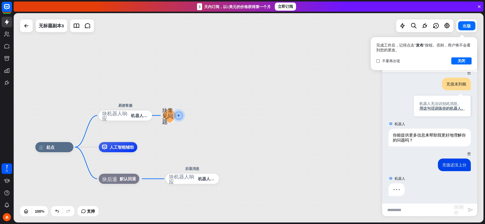
scroll to position [124, 0]
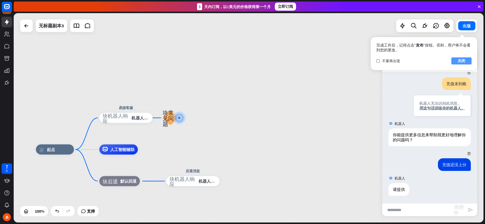
click at [461, 63] on button "关闭" at bounding box center [461, 60] width 20 height 7
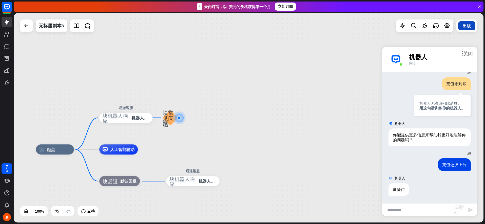
click at [467, 28] on button "出版" at bounding box center [466, 25] width 17 height 9
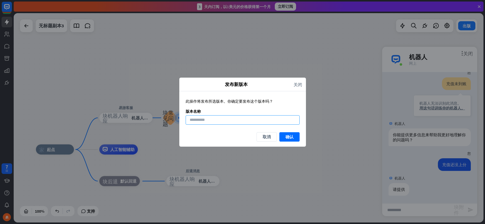
click at [262, 124] on input at bounding box center [243, 119] width 114 height 9
type input "****"
click at [292, 137] on button "确认" at bounding box center [289, 136] width 20 height 9
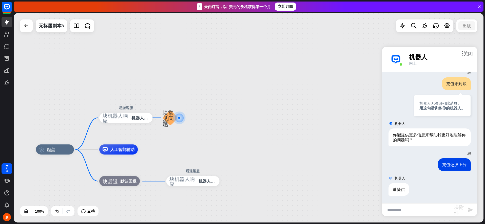
click at [332, 66] on div "家_2 起点 易游客服 块_机器人_响应 机器人响应 块_常见问题 人工智能辅助 块_后退 默认回退 后退消息 块_机器人_响应 机器人响应" at bounding box center [249, 118] width 470 height 210
click at [31, 30] on div at bounding box center [26, 25] width 13 height 13
click at [51, 26] on div "无标题副本3" at bounding box center [51, 25] width 25 height 13
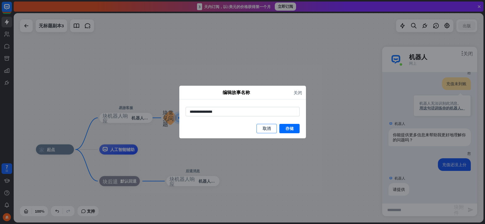
click at [271, 125] on button "取消" at bounding box center [266, 128] width 20 height 9
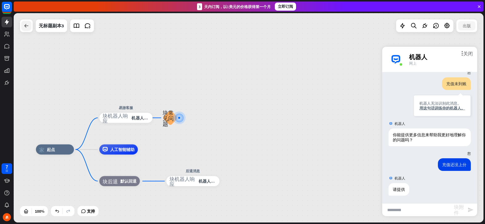
click at [25, 22] on div at bounding box center [26, 26] width 10 height 10
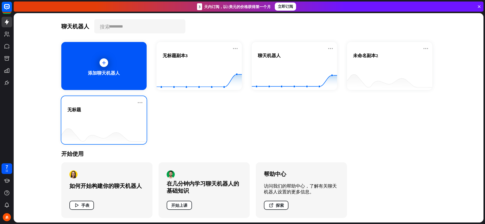
click at [112, 113] on div "无标题" at bounding box center [103, 116] width 73 height 18
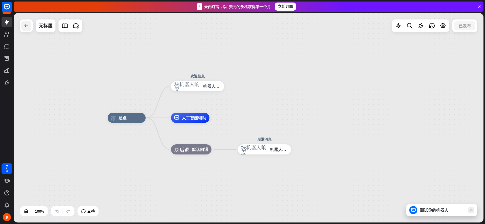
click at [28, 24] on icon at bounding box center [26, 26] width 6 height 6
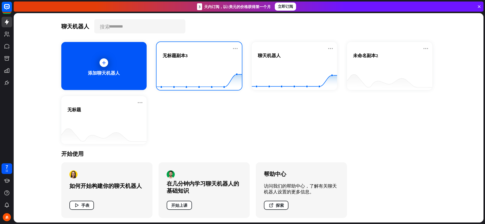
click at [207, 61] on div "无标题副本3" at bounding box center [199, 62] width 73 height 18
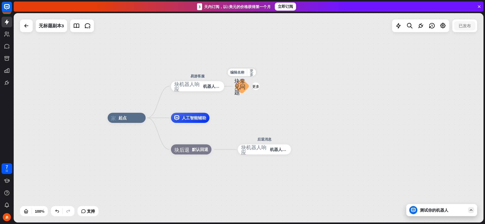
click at [239, 88] on icon "块_常见问题" at bounding box center [241, 86] width 15 height 17
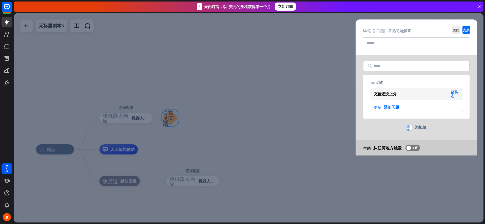
click at [245, 74] on div at bounding box center [249, 118] width 470 height 210
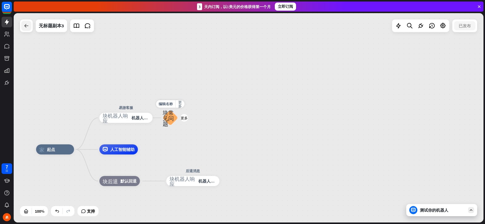
click at [30, 26] on div at bounding box center [26, 26] width 10 height 10
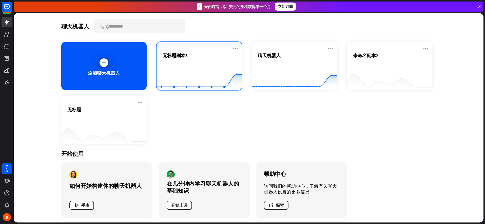
click at [213, 56] on div "无标题副本3" at bounding box center [199, 56] width 73 height 6
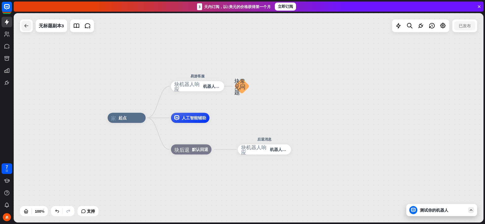
click at [25, 24] on icon at bounding box center [26, 26] width 6 height 6
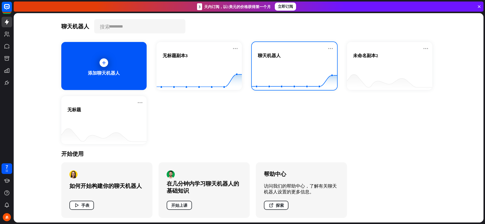
click at [269, 57] on span "聊天机器人" at bounding box center [269, 56] width 23 height 6
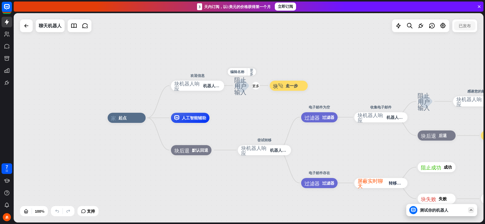
click at [244, 87] on icon "阻止_用户_输入" at bounding box center [241, 86] width 15 height 18
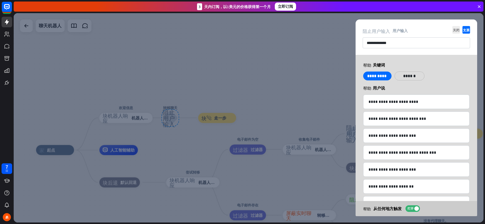
click at [243, 68] on div at bounding box center [249, 118] width 470 height 210
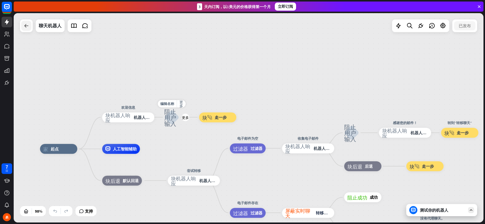
click at [30, 26] on div at bounding box center [26, 26] width 10 height 10
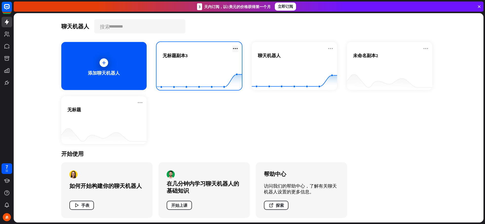
click at [233, 49] on icon at bounding box center [235, 49] width 6 height 6
click at [181, 55] on span "无标题副本3" at bounding box center [175, 56] width 25 height 6
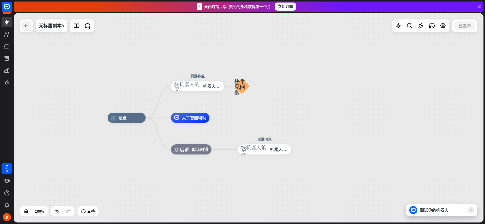
click at [25, 25] on icon at bounding box center [26, 26] width 6 height 6
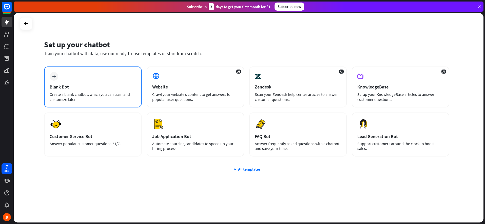
click at [48, 77] on div "plus Blank Bot Create a blank chatbot, which you can train and customize later." at bounding box center [92, 87] width 97 height 41
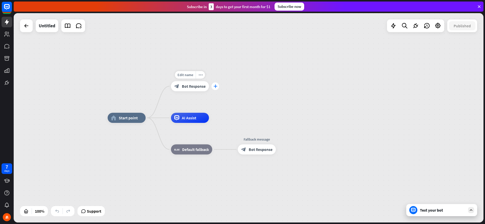
click at [216, 89] on div "plus" at bounding box center [215, 87] width 8 height 8
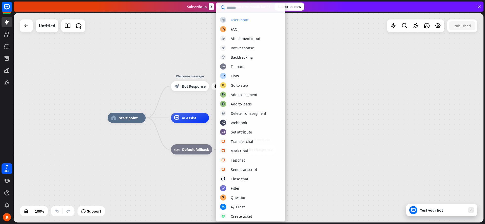
click at [236, 21] on div "User Input" at bounding box center [240, 19] width 18 height 5
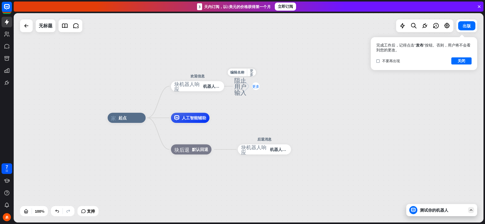
click at [256, 86] on icon "更多" at bounding box center [255, 87] width 7 height 4
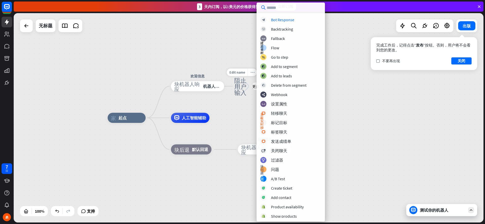
click at [252, 73] on icon "more_horiz" at bounding box center [252, 73] width 4 height 4
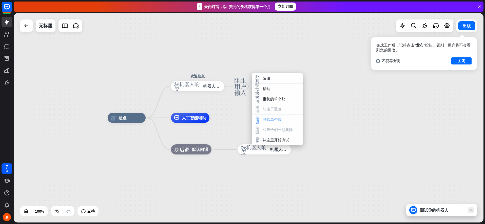
click at [267, 118] on span "删除单个块" at bounding box center [272, 119] width 19 height 5
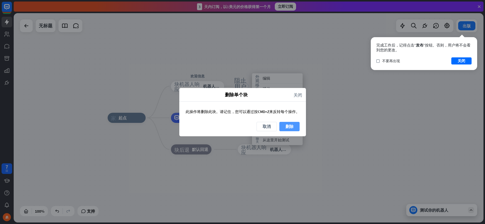
click at [285, 123] on button "删除" at bounding box center [289, 126] width 20 height 9
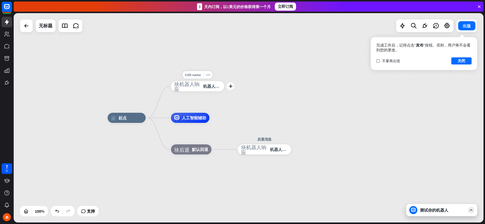
click at [211, 86] on span "机器人响应" at bounding box center [212, 86] width 18 height 5
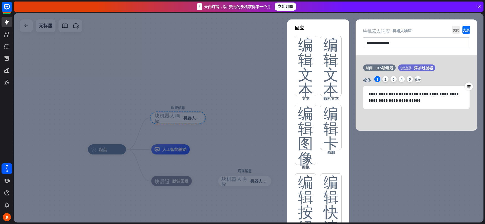
click at [207, 86] on div at bounding box center [249, 118] width 470 height 210
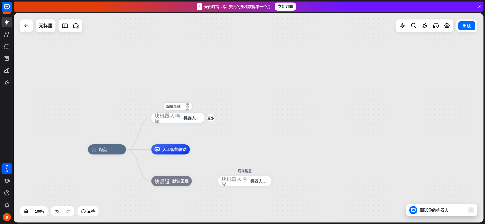
click at [189, 106] on icon "更多_horiz" at bounding box center [188, 107] width 4 height 8
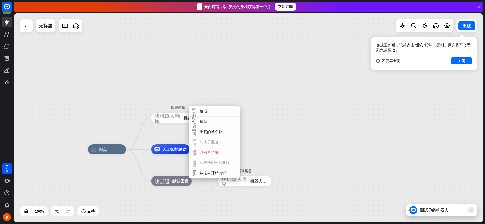
click at [223, 87] on div "家_2 起点 欢迎信息 块_机器人_响应 机器人响应 人工智能辅助 块_后退 默认回退 后退消息 块_机器人_响应 机器人响应" at bounding box center [249, 118] width 470 height 210
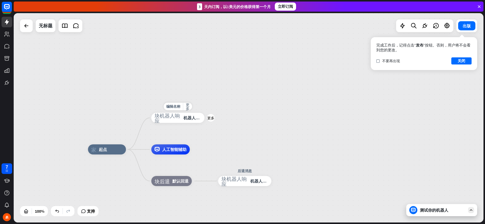
click at [197, 118] on span "机器人响应" at bounding box center [193, 117] width 18 height 5
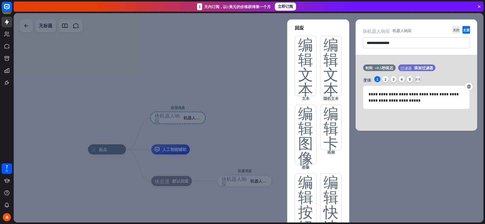
click at [197, 77] on div at bounding box center [249, 118] width 470 height 210
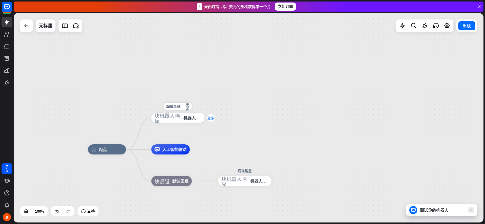
click at [210, 120] on icon "更多" at bounding box center [210, 118] width 7 height 4
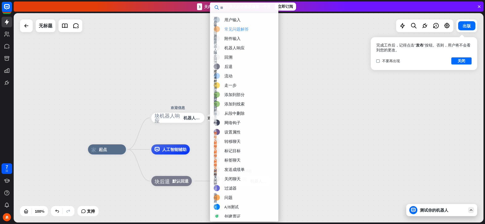
click at [238, 30] on div "常见问题解答" at bounding box center [236, 29] width 24 height 5
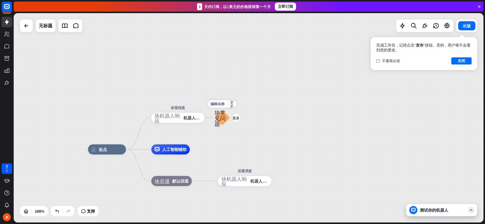
click at [223, 118] on icon "块_常见问题" at bounding box center [221, 118] width 15 height 17
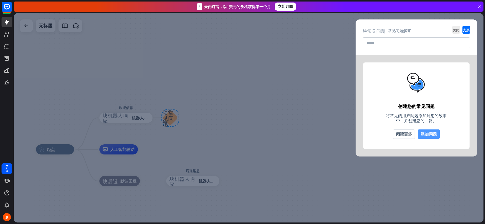
click at [429, 136] on button "添加问题" at bounding box center [429, 134] width 22 height 9
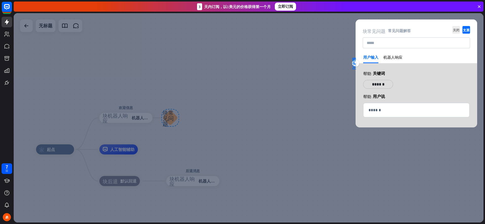
click at [384, 83] on p "******" at bounding box center [378, 84] width 22 height 6
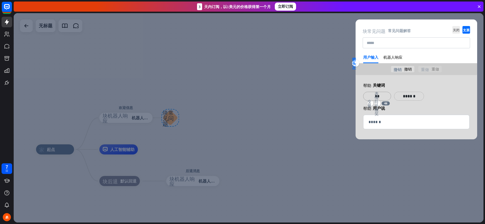
click at [384, 114] on div "帮助 关键词 变量 表情符号_微笑 48 ** variable emoji_smile 50 ****** 帮助 用户说 256 ******" at bounding box center [416, 107] width 122 height 64
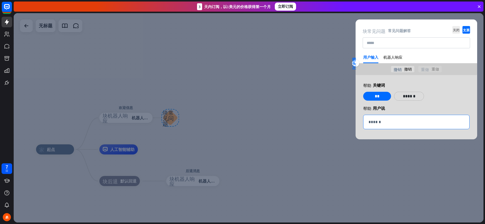
click at [385, 118] on div "******" at bounding box center [416, 122] width 106 height 14
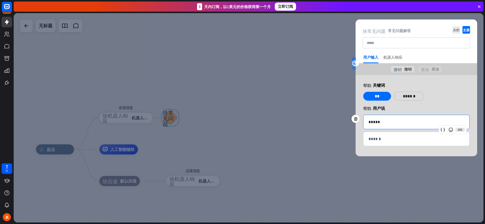
click at [392, 55] on div "机器人响应" at bounding box center [392, 59] width 19 height 8
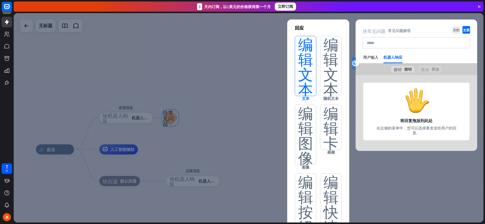
click at [302, 46] on icon "编辑_文本" at bounding box center [306, 66] width 22 height 60
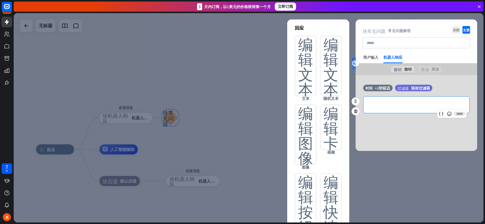
click at [375, 104] on p "*******" at bounding box center [416, 105] width 96 height 6
click at [467, 29] on icon "支票" at bounding box center [466, 30] width 8 height 8
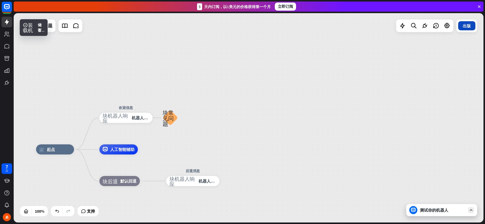
click at [465, 27] on button "出版" at bounding box center [466, 25] width 17 height 9
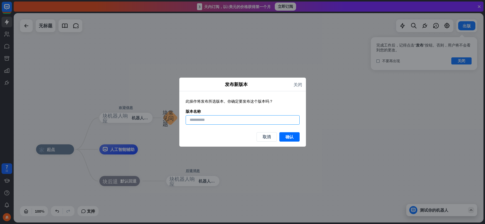
click at [237, 123] on input at bounding box center [243, 119] width 114 height 9
type input "******"
click at [288, 135] on button "确认" at bounding box center [289, 136] width 20 height 9
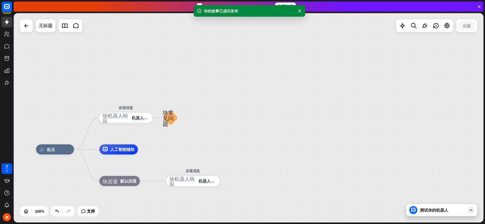
click at [41, 27] on div "无标题" at bounding box center [46, 25] width 14 height 13
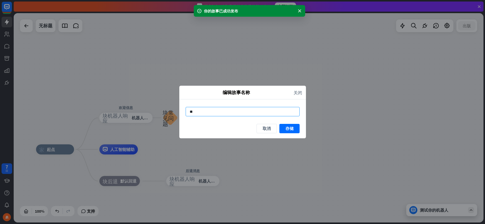
type input "*"
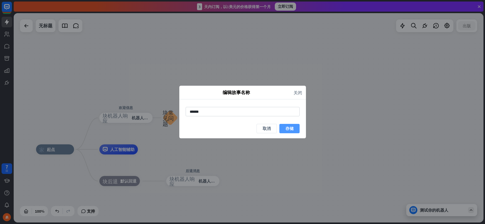
type input "******"
drag, startPoint x: 294, startPoint y: 127, endPoint x: 274, endPoint y: 122, distance: 20.7
click at [294, 127] on button "存储" at bounding box center [289, 128] width 20 height 9
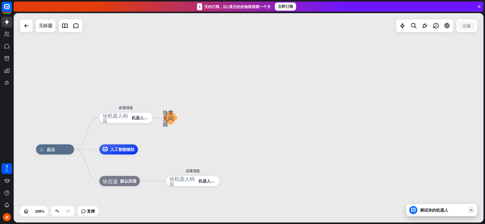
click at [45, 28] on div "无标题" at bounding box center [46, 25] width 14 height 13
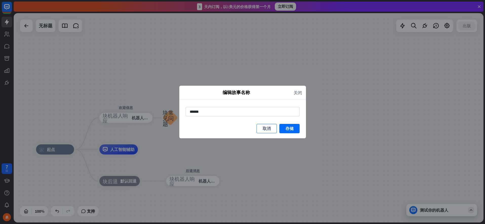
click at [270, 129] on button "取消" at bounding box center [266, 128] width 20 height 9
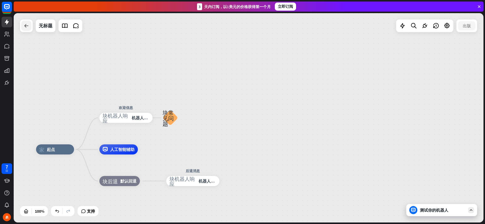
click at [28, 30] on div at bounding box center [26, 26] width 10 height 10
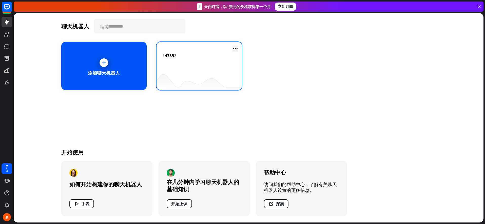
click at [234, 48] on icon at bounding box center [235, 49] width 6 height 6
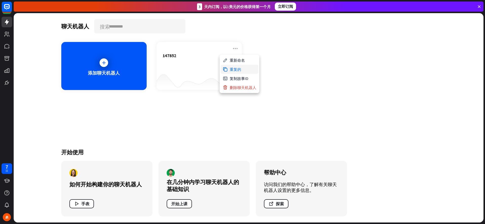
click at [236, 72] on div "重复的" at bounding box center [240, 69] width 38 height 9
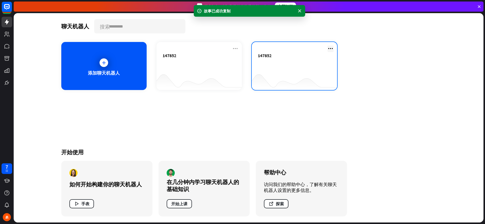
click at [329, 49] on icon at bounding box center [330, 49] width 6 height 6
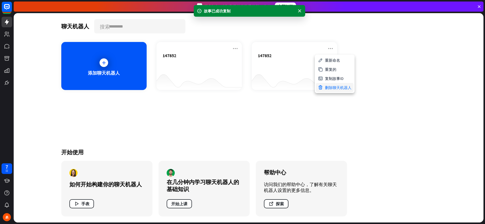
click at [329, 87] on div "删除聊天机器人" at bounding box center [335, 87] width 38 height 9
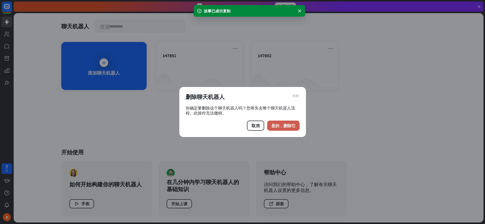
click at [282, 125] on button "是的，删除它" at bounding box center [283, 126] width 32 height 10
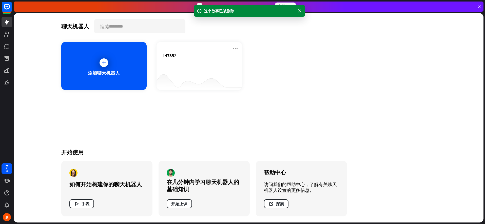
click at [314, 93] on div "聊天机器人 搜索 添加聊天机器人 147852 开始使用 如何开始构建你的聊天机器人 手表 在几分钟内学习聊天机器人的基础知识 开始上课 帮助中心 访问我们的…" at bounding box center [248, 118] width 405 height 210
